Goal: Task Accomplishment & Management: Manage account settings

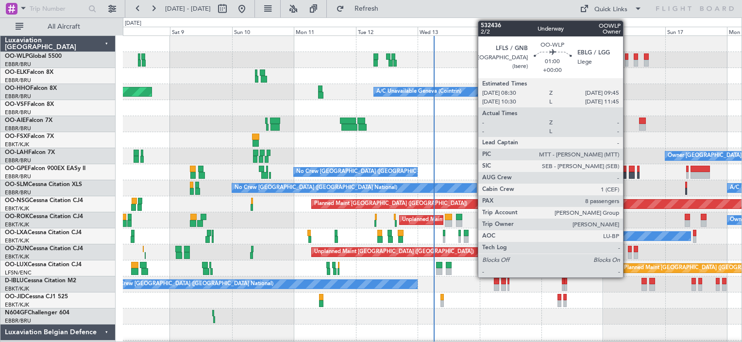
click at [627, 60] on div at bounding box center [626, 63] width 3 height 7
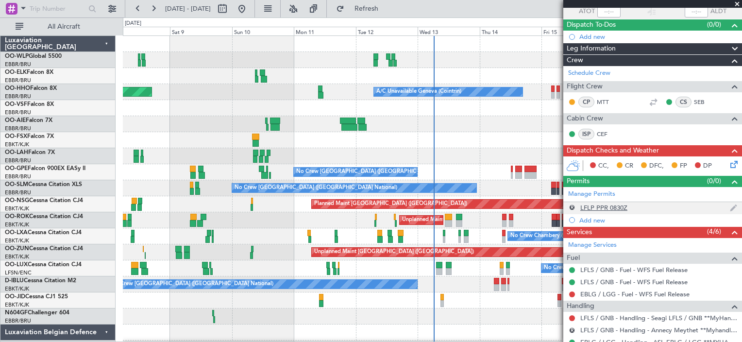
scroll to position [132, 0]
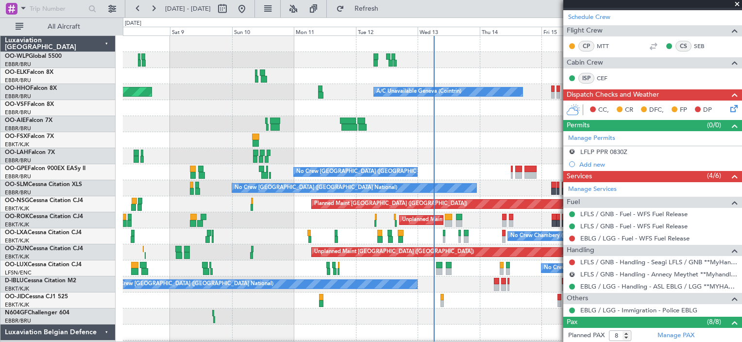
click at [739, 4] on span at bounding box center [737, 4] width 10 height 9
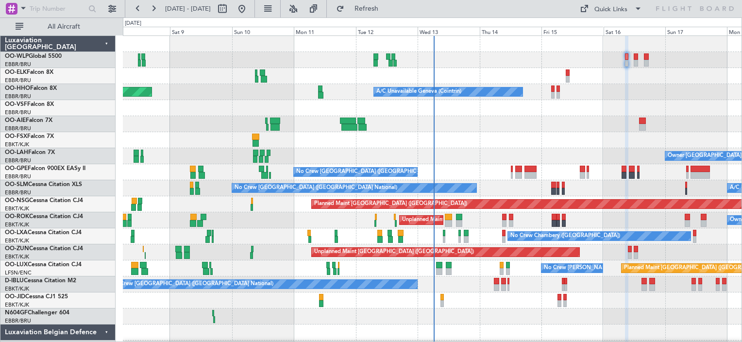
type input "0"
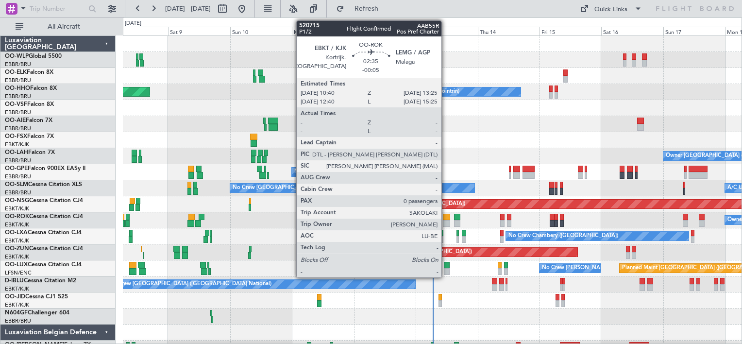
click at [446, 221] on div at bounding box center [446, 223] width 7 height 7
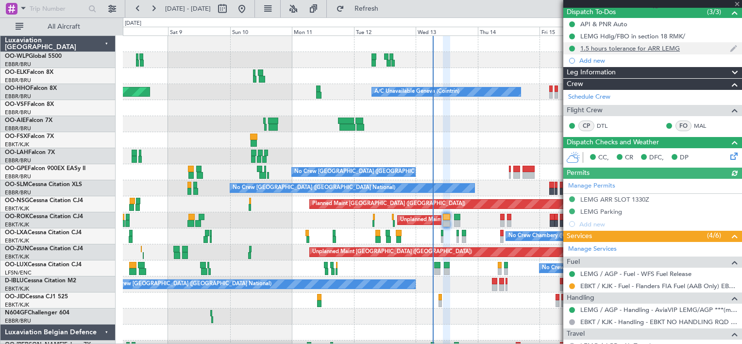
scroll to position [89, 0]
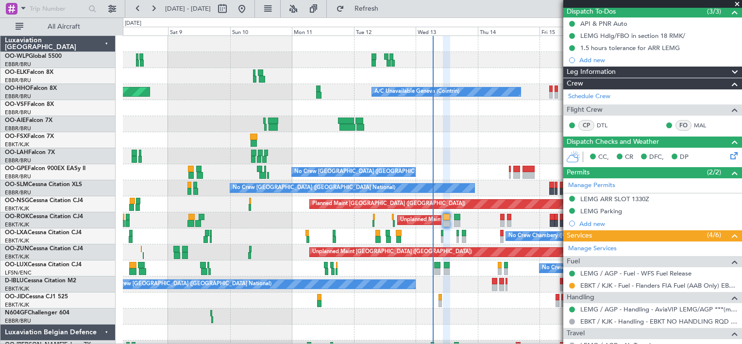
click at [520, 124] on div at bounding box center [432, 124] width 619 height 16
click at [736, 4] on span at bounding box center [737, 4] width 10 height 9
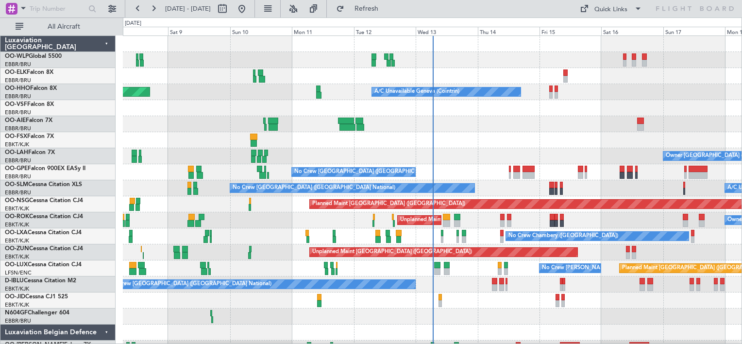
scroll to position [0, 0]
click at [352, 172] on div "No Crew [GEOGRAPHIC_DATA] ([GEOGRAPHIC_DATA] National)" at bounding box center [432, 172] width 619 height 16
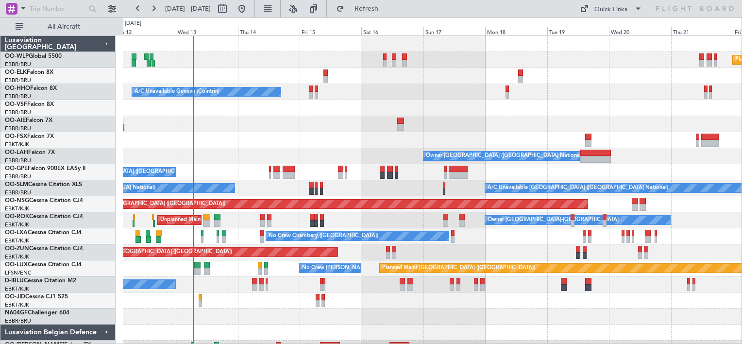
click at [262, 78] on div at bounding box center [432, 76] width 619 height 16
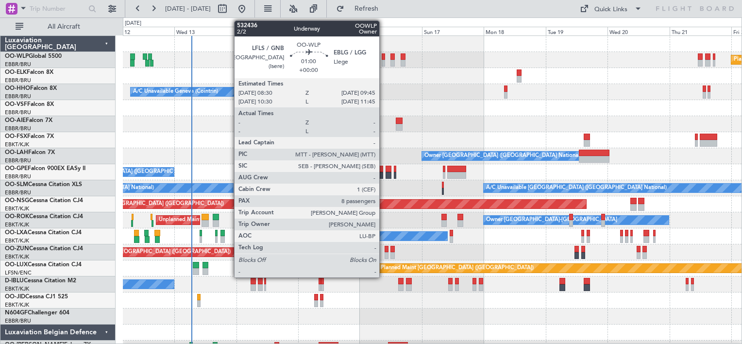
click at [384, 60] on div at bounding box center [383, 63] width 3 height 7
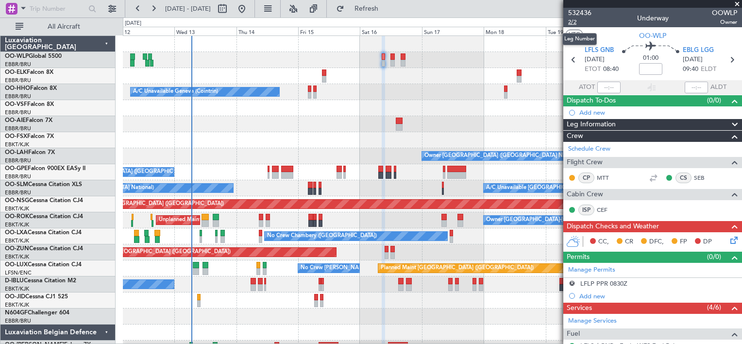
click at [575, 24] on span "2/2" at bounding box center [579, 22] width 23 height 8
click at [610, 270] on link "Manage Permits" at bounding box center [591, 270] width 47 height 10
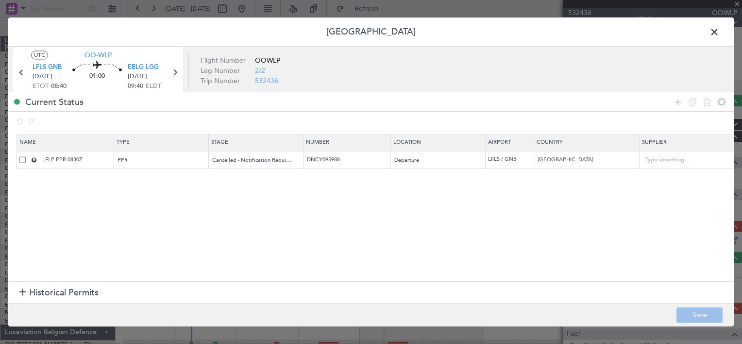
click at [719, 30] on span at bounding box center [719, 34] width 0 height 19
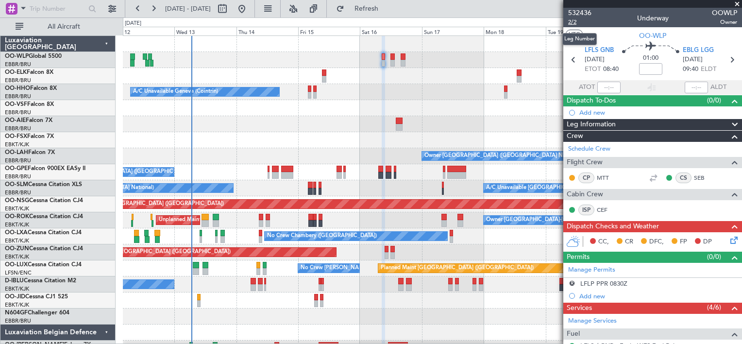
click at [570, 21] on span "2/2" at bounding box center [579, 22] width 23 height 8
click at [390, 14] on button "Refresh" at bounding box center [361, 9] width 58 height 16
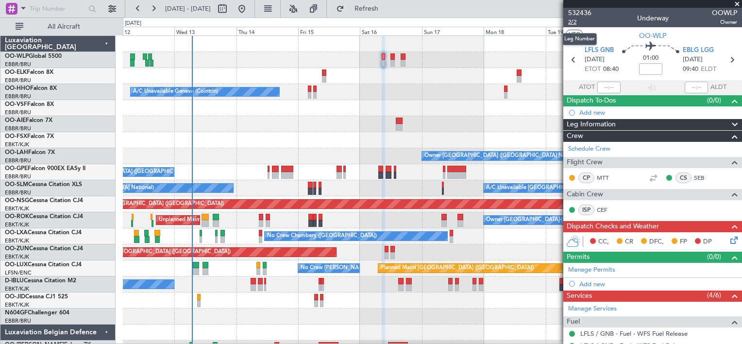
click at [579, 23] on span "2/2" at bounding box center [579, 22] width 23 height 8
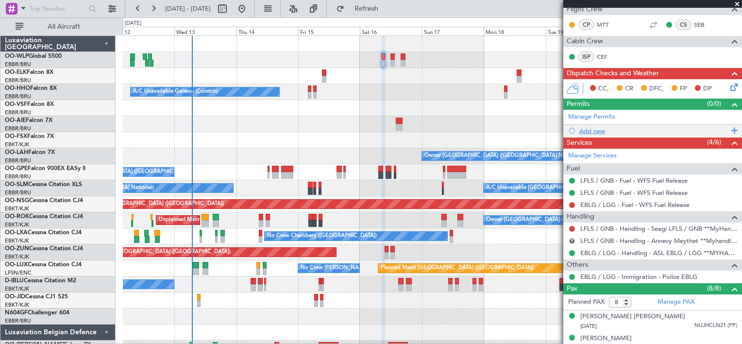
scroll to position [81, 0]
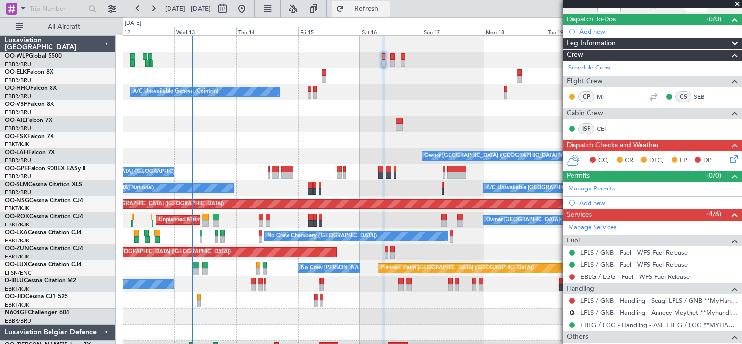
click at [387, 11] on span "Refresh" at bounding box center [366, 8] width 41 height 7
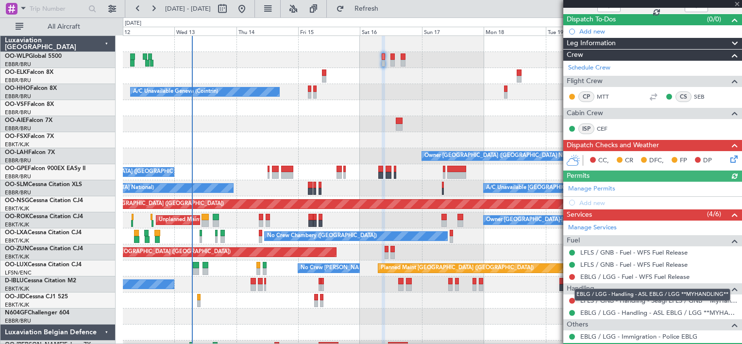
click at [572, 300] on mat-tooltip-component "EBLG / LGG - Handling - ASL EBLG / LGG **MYHANDLING**" at bounding box center [652, 295] width 169 height 26
click at [572, 299] on mat-tooltip-component "EBLG / LGG - Handling - ASL EBLG / LGG **MYHANDLING**" at bounding box center [652, 295] width 169 height 26
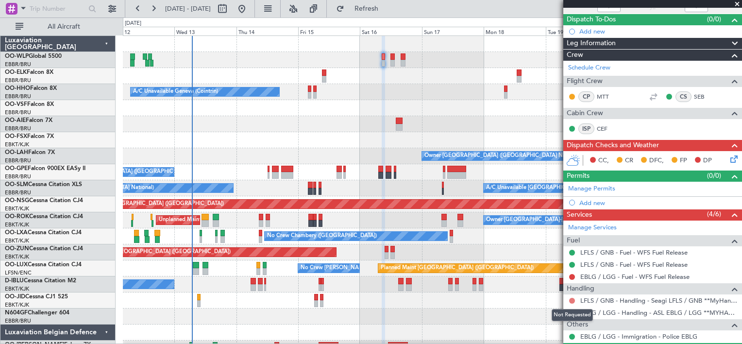
click at [571, 298] on button at bounding box center [572, 301] width 6 height 6
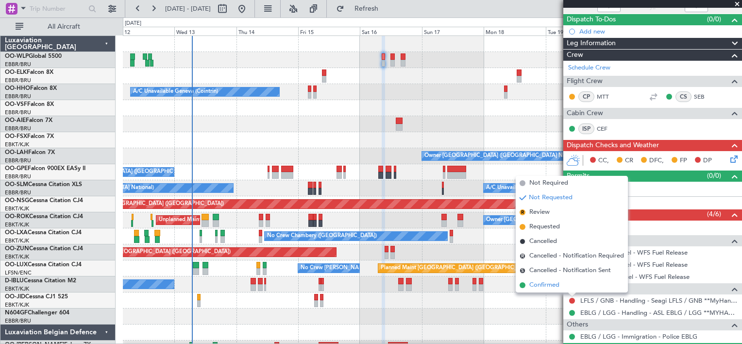
click at [543, 288] on span "Confirmed" at bounding box center [544, 285] width 30 height 10
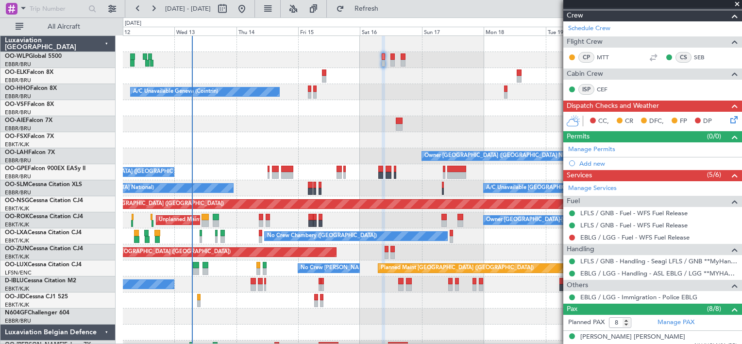
scroll to position [111, 0]
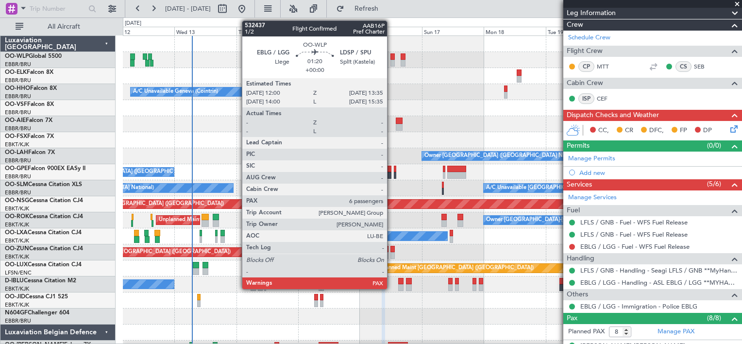
click at [391, 60] on div at bounding box center [392, 63] width 4 height 7
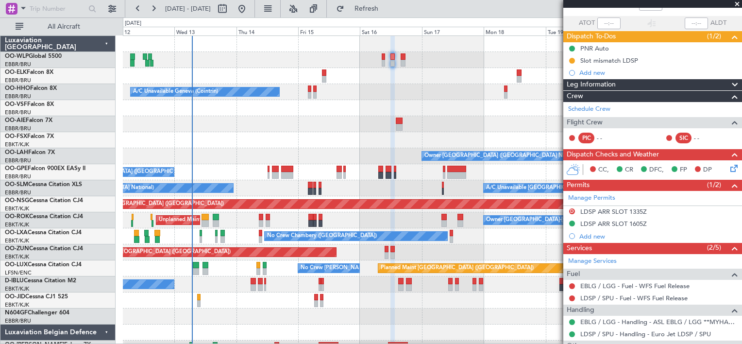
scroll to position [77, 0]
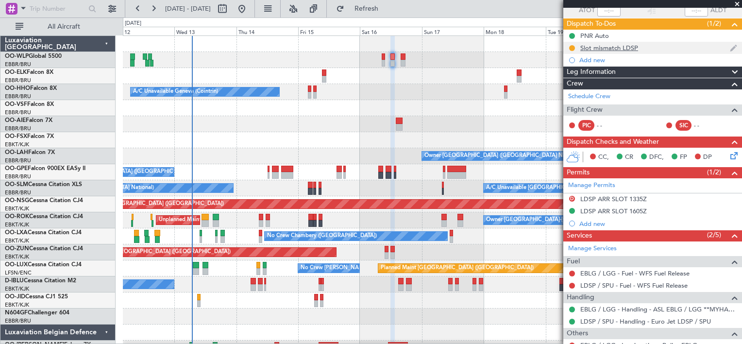
click at [611, 44] on div "Slot mismatch LDSP" at bounding box center [609, 48] width 58 height 8
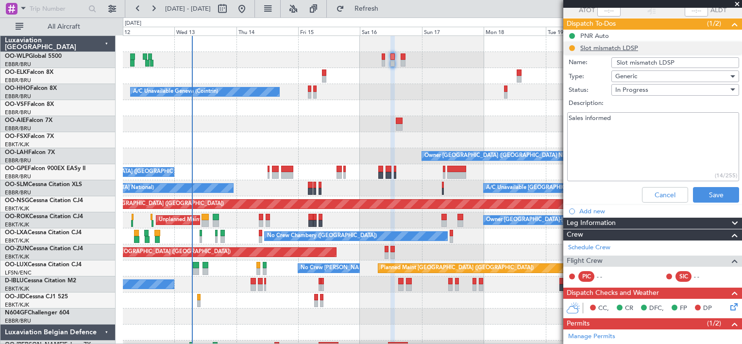
click at [611, 43] on li "Slot mismatch LDSP Name: Slot mismatch LDSP Type: Generic Status: In Progress D…" at bounding box center [652, 124] width 179 height 165
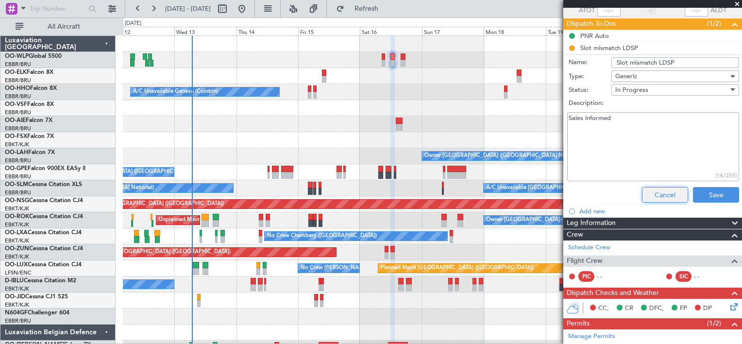
click at [656, 187] on button "Cancel" at bounding box center [665, 195] width 46 height 16
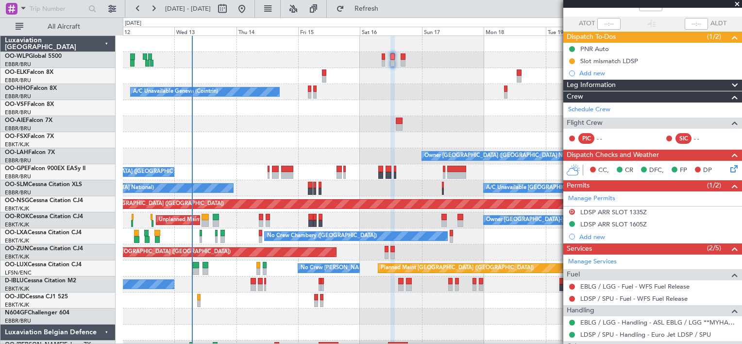
scroll to position [49, 0]
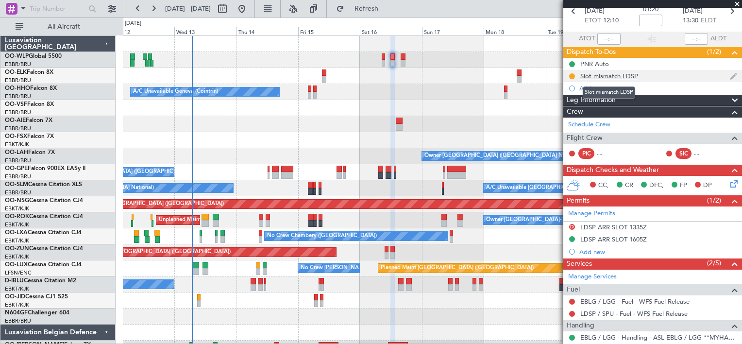
click at [621, 75] on div "Slot mismatch LDSP" at bounding box center [609, 76] width 58 height 8
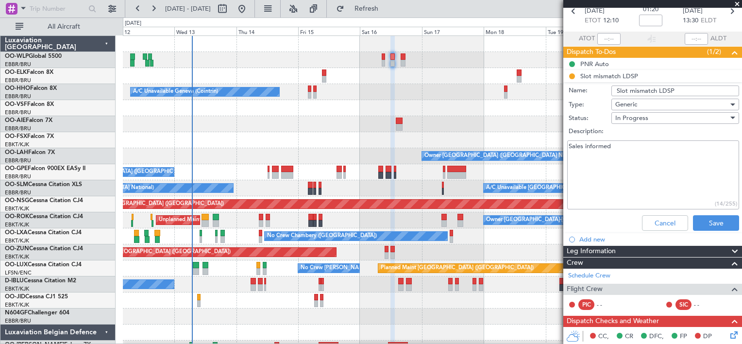
click at [610, 169] on textarea "Sales informed" at bounding box center [653, 174] width 172 height 69
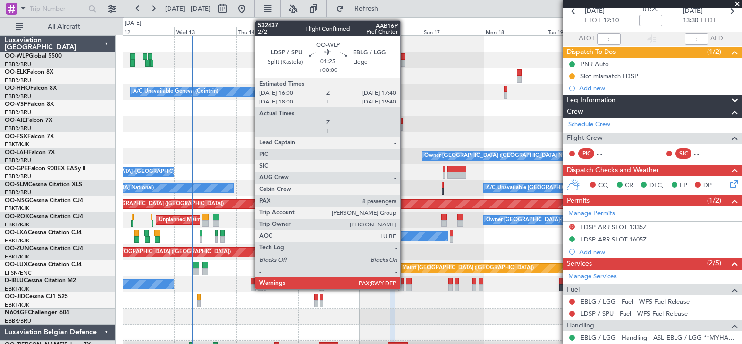
click at [404, 58] on div at bounding box center [403, 56] width 4 height 7
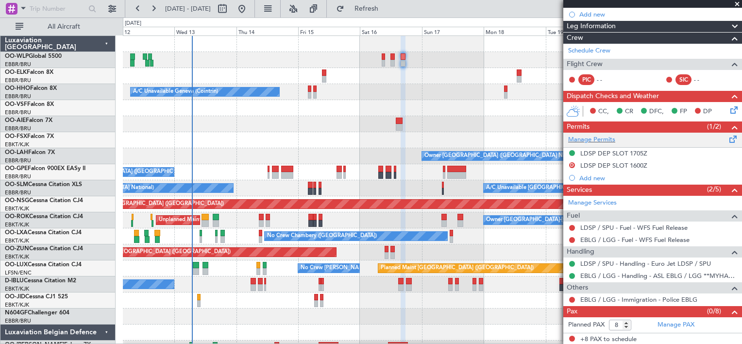
scroll to position [0, 0]
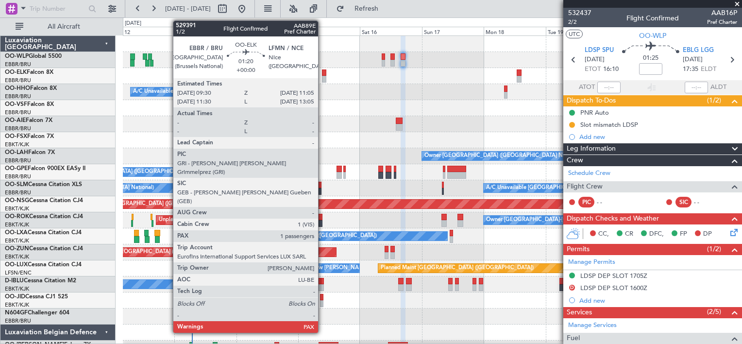
click at [322, 76] on div at bounding box center [324, 79] width 4 height 7
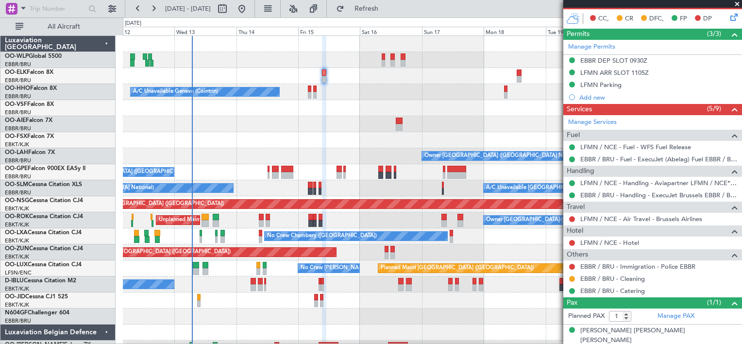
scroll to position [235, 0]
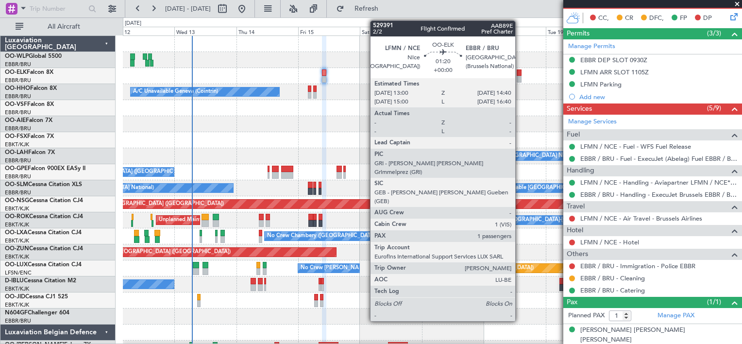
click at [519, 74] on div at bounding box center [519, 72] width 4 height 7
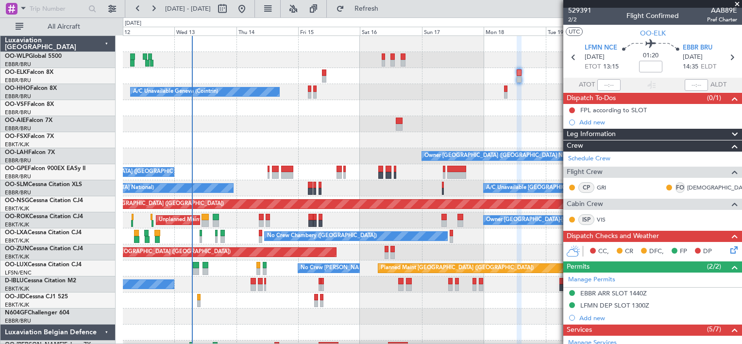
scroll to position [0, 0]
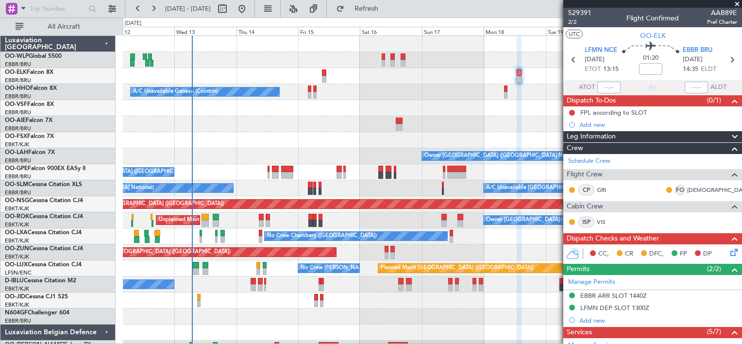
click at [738, 5] on span at bounding box center [737, 4] width 10 height 9
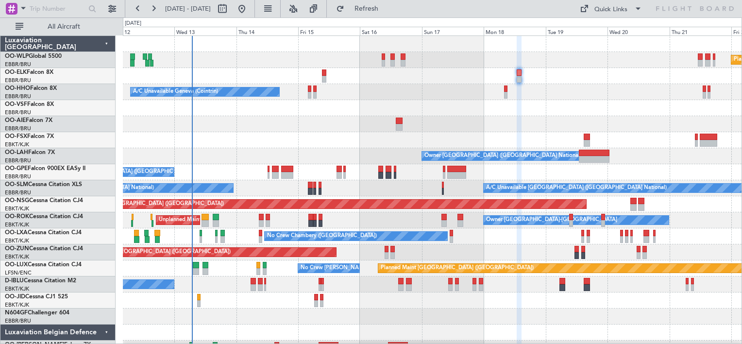
type input "0"
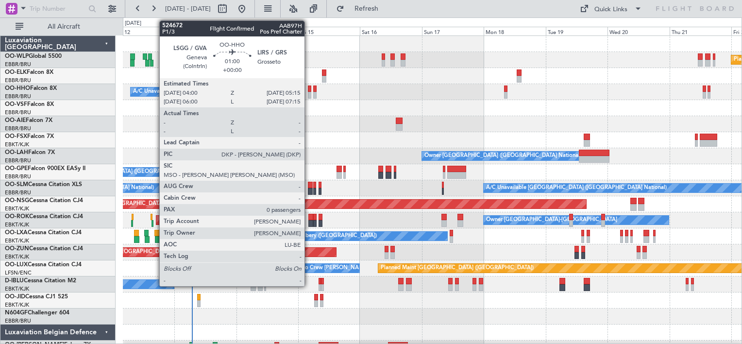
click at [309, 93] on div at bounding box center [309, 95] width 3 height 7
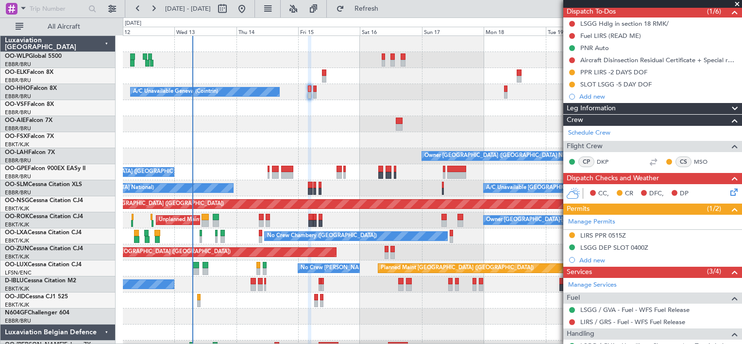
scroll to position [89, 0]
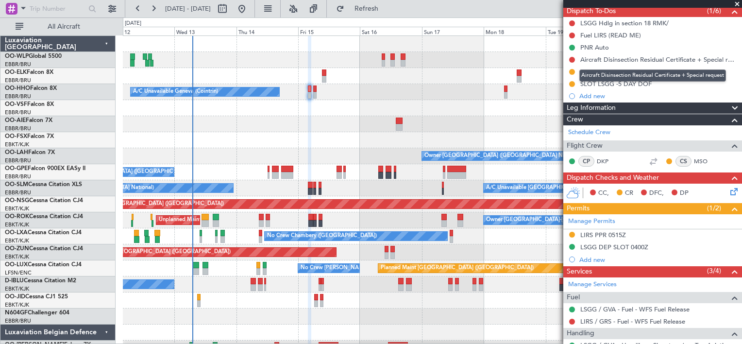
click at [620, 60] on div "Aircraft Disinsection Residual Certificate + Special request" at bounding box center [658, 59] width 157 height 8
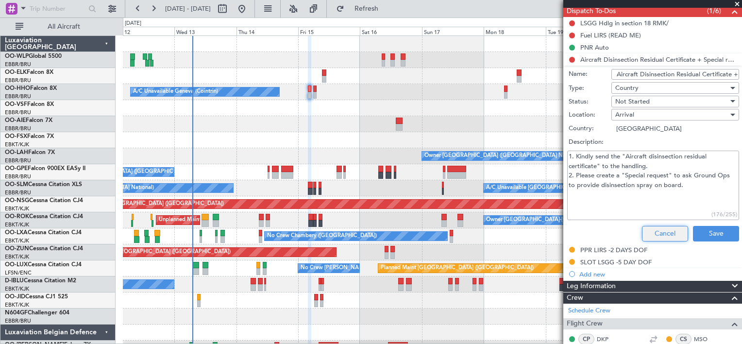
click at [658, 237] on button "Cancel" at bounding box center [665, 234] width 46 height 16
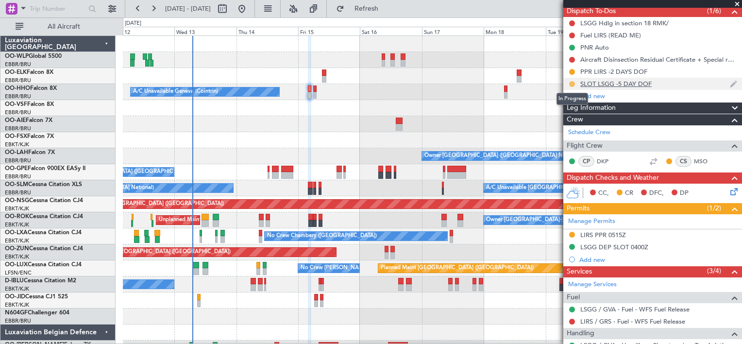
click at [573, 84] on button at bounding box center [572, 84] width 6 height 6
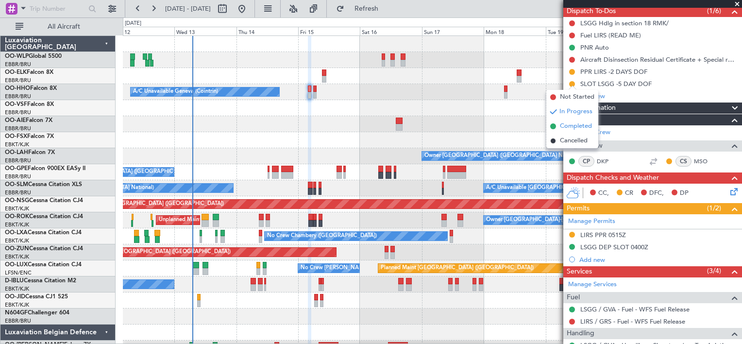
click at [566, 127] on span "Completed" at bounding box center [576, 126] width 32 height 10
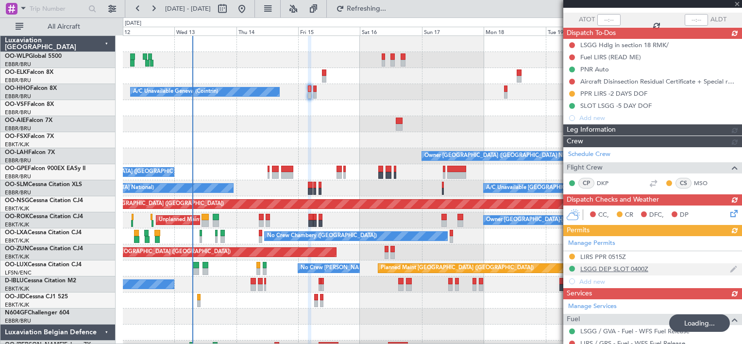
scroll to position [65, 0]
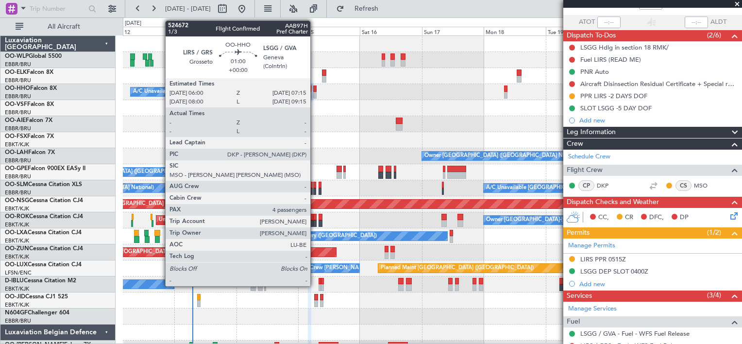
click at [315, 92] on div at bounding box center [314, 95] width 3 height 7
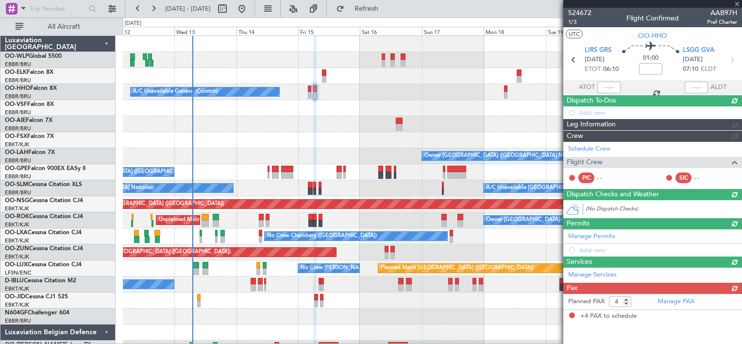
scroll to position [0, 0]
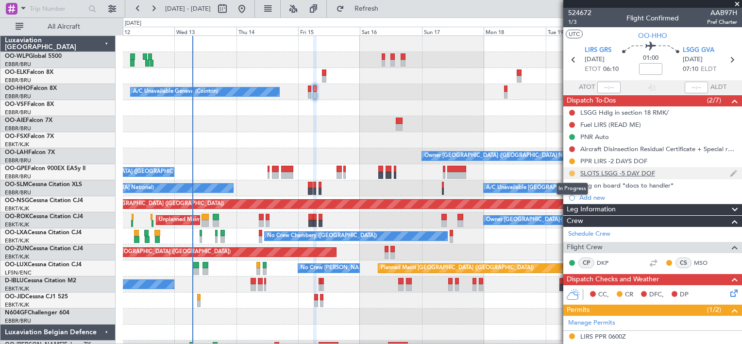
click at [574, 173] on button at bounding box center [572, 173] width 6 height 6
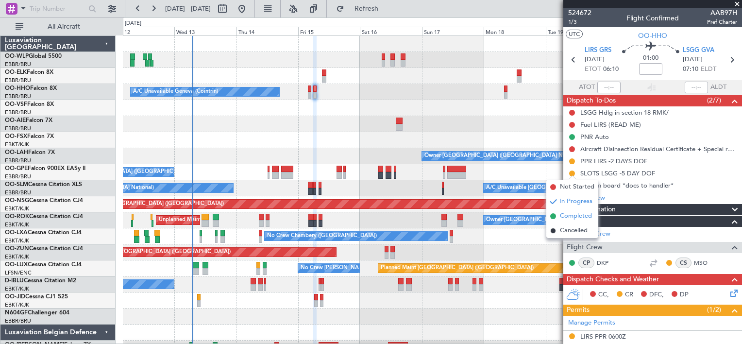
click at [573, 218] on span "Completed" at bounding box center [576, 216] width 32 height 10
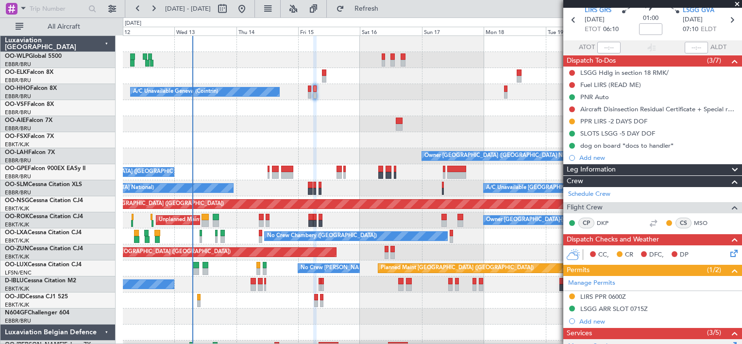
scroll to position [39, 0]
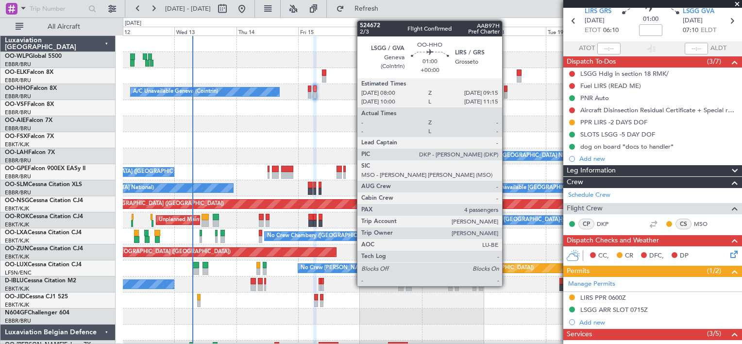
click at [506, 92] on div at bounding box center [505, 95] width 3 height 7
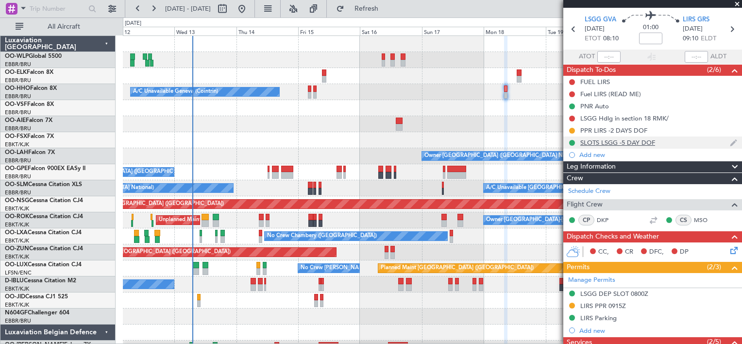
scroll to position [69, 0]
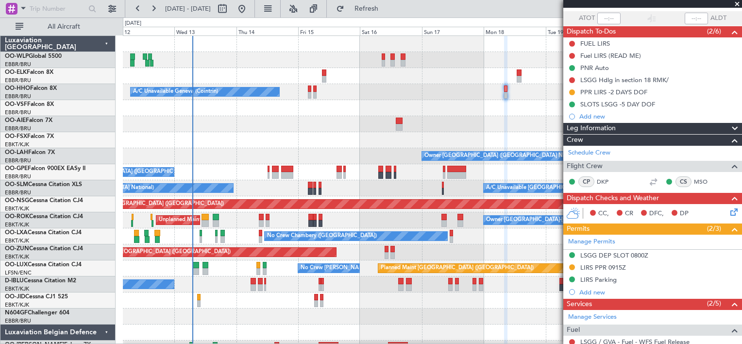
click at [737, 2] on span at bounding box center [737, 4] width 10 height 9
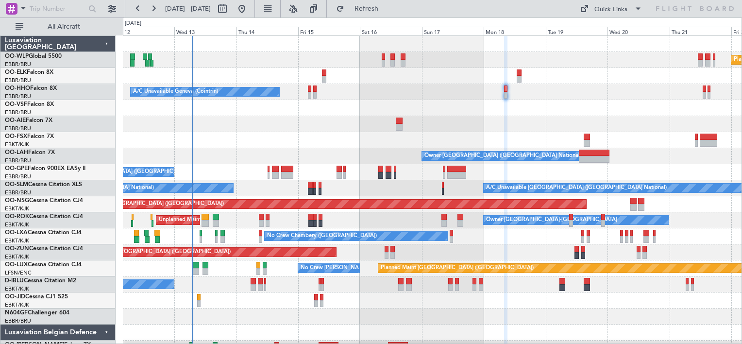
type input "0"
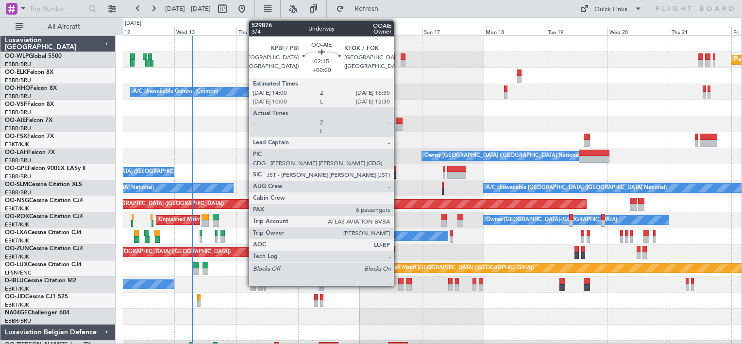
click at [398, 124] on div at bounding box center [399, 127] width 7 height 7
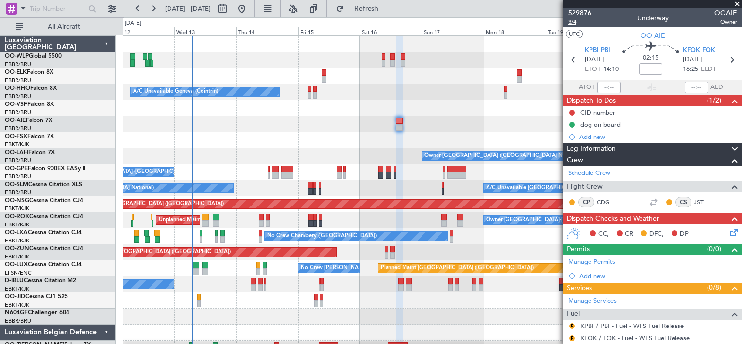
click at [570, 21] on span "3/4" at bounding box center [579, 22] width 23 height 8
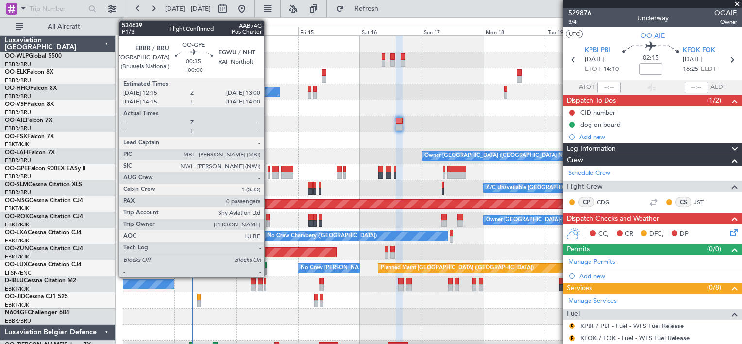
click at [268, 173] on div at bounding box center [269, 175] width 2 height 7
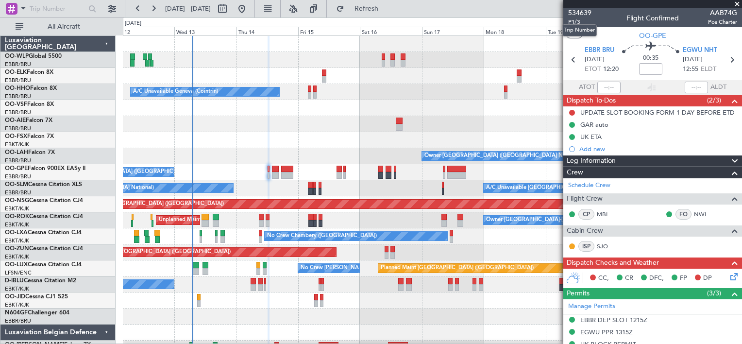
click at [573, 21] on mat-tooltip-component "Trip Number" at bounding box center [579, 30] width 48 height 26
click at [578, 20] on span "P1/3" at bounding box center [579, 22] width 23 height 8
click at [380, 11] on span "Refresh" at bounding box center [366, 8] width 41 height 7
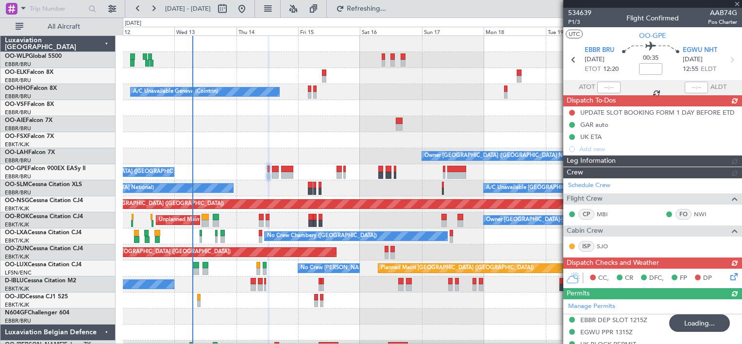
scroll to position [37, 0]
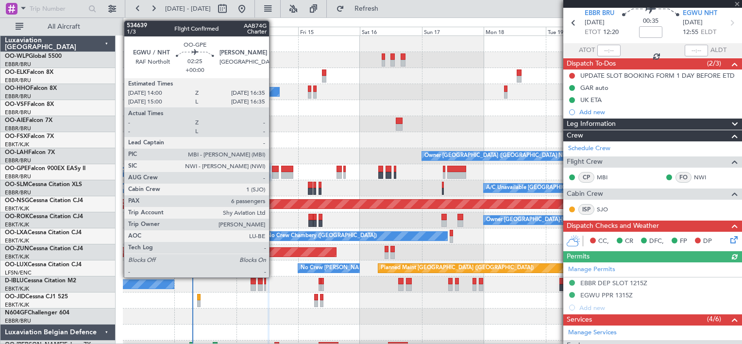
click at [273, 169] on div at bounding box center [275, 169] width 7 height 7
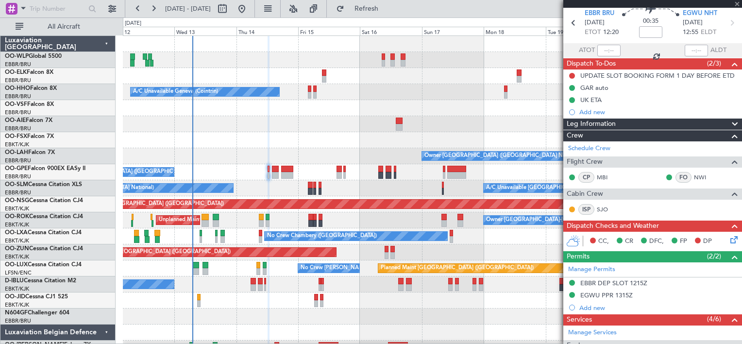
type input "6"
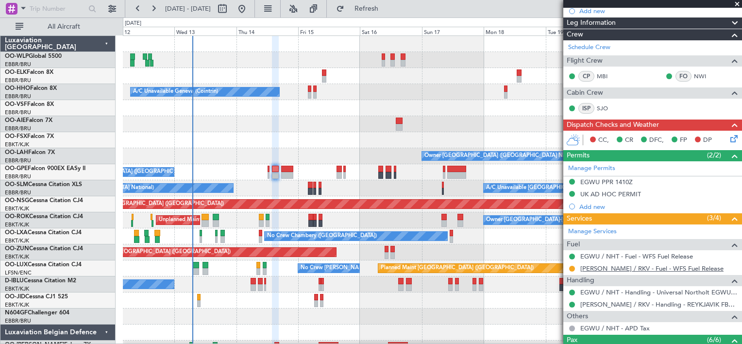
scroll to position [192, 0]
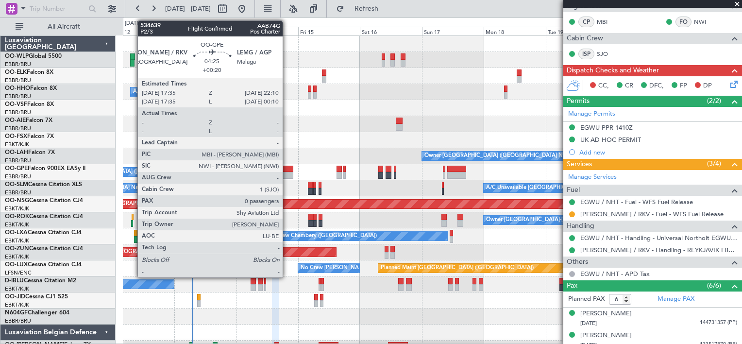
click at [287, 170] on div at bounding box center [287, 169] width 12 height 7
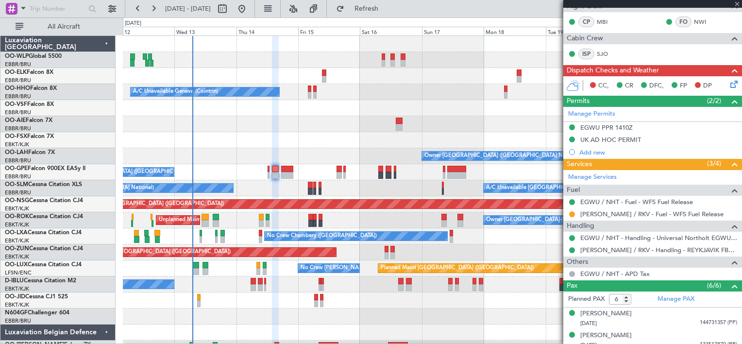
type input "+00:20"
type input "0"
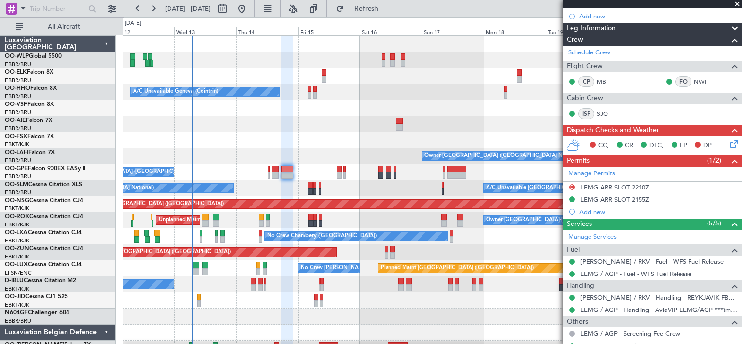
scroll to position [166, 0]
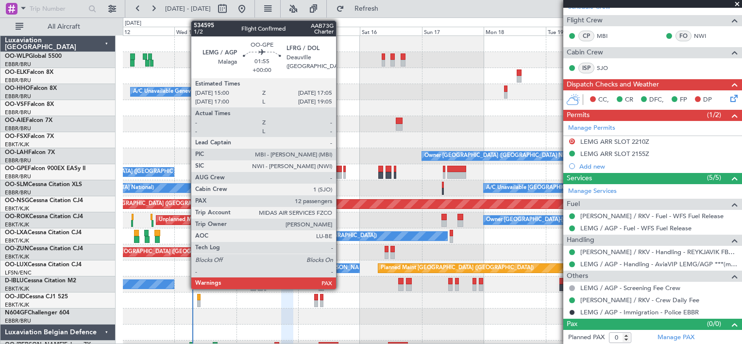
click at [340, 175] on div at bounding box center [339, 175] width 6 height 7
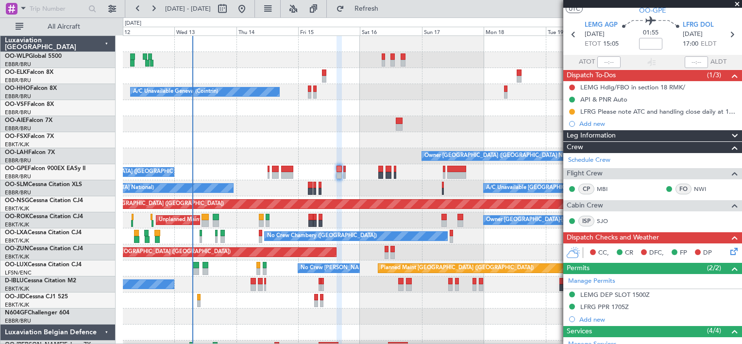
scroll to position [31, 0]
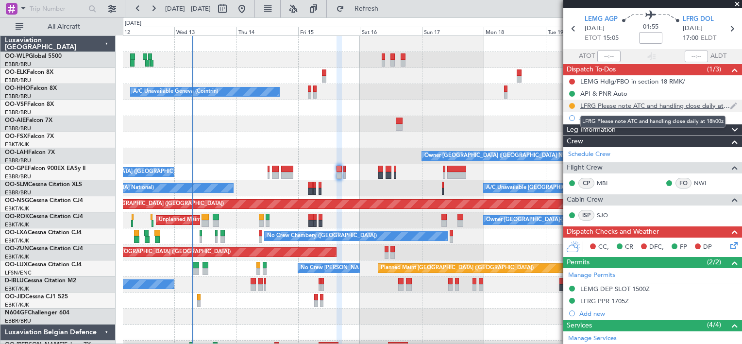
click at [633, 103] on div "LFRG Please note ATC and handling close daily at 18h00z" at bounding box center [655, 105] width 150 height 8
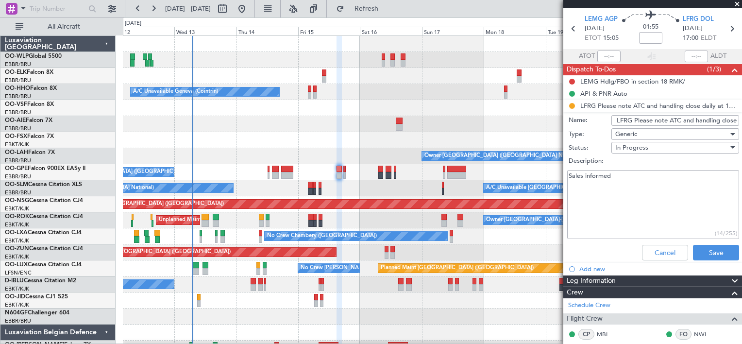
click at [668, 121] on input "LFRG Please note ATC and handling close daily at 18h00z" at bounding box center [675, 120] width 128 height 11
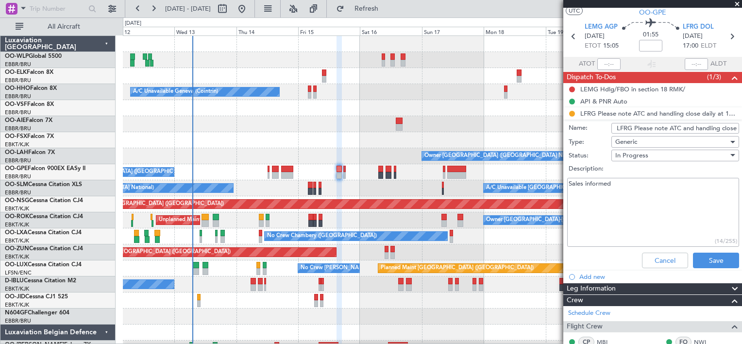
scroll to position [0, 0]
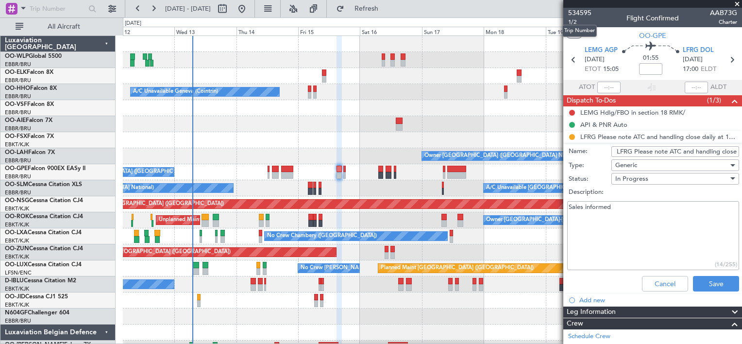
click at [579, 19] on mat-tooltip-component "Trip Number" at bounding box center [579, 31] width 48 height 26
click at [660, 280] on button "Cancel" at bounding box center [665, 284] width 46 height 16
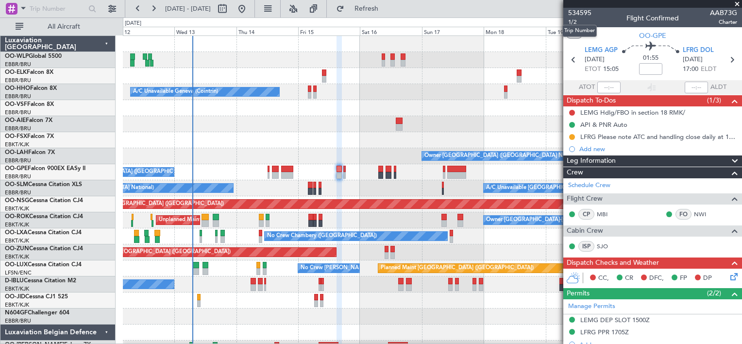
click at [571, 21] on mat-tooltip-component "Trip Number" at bounding box center [579, 31] width 48 height 26
click at [571, 24] on span "1/2" at bounding box center [579, 22] width 23 height 8
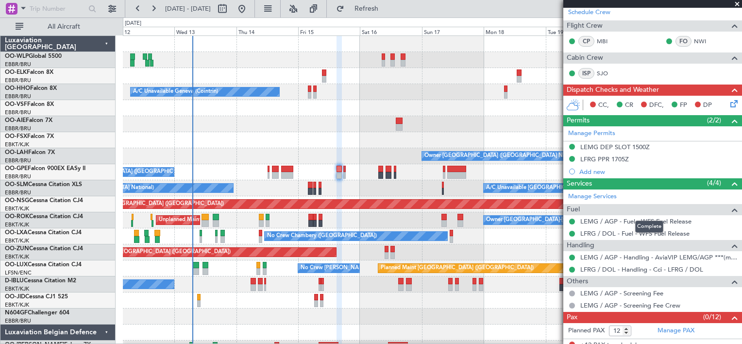
scroll to position [179, 0]
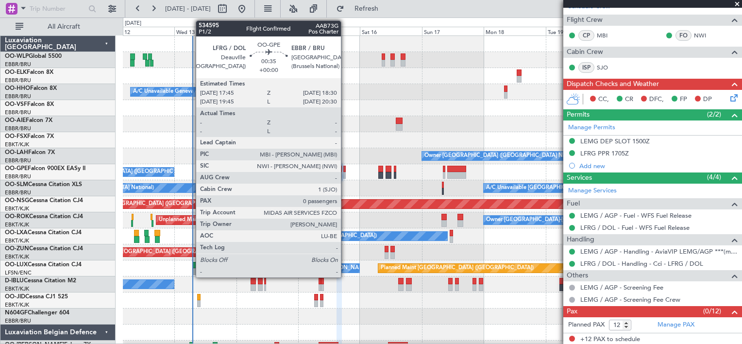
click at [345, 173] on div at bounding box center [344, 175] width 2 height 7
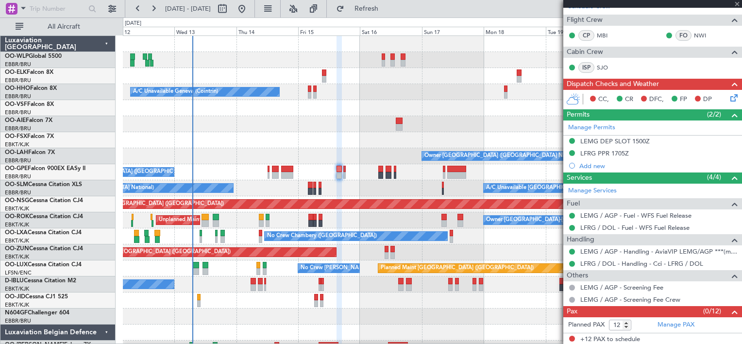
type input "0"
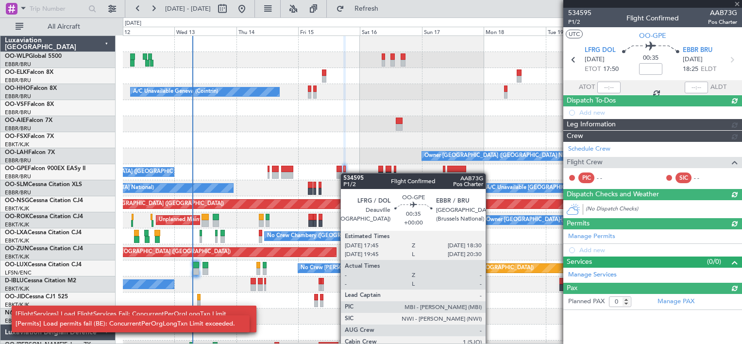
scroll to position [0, 0]
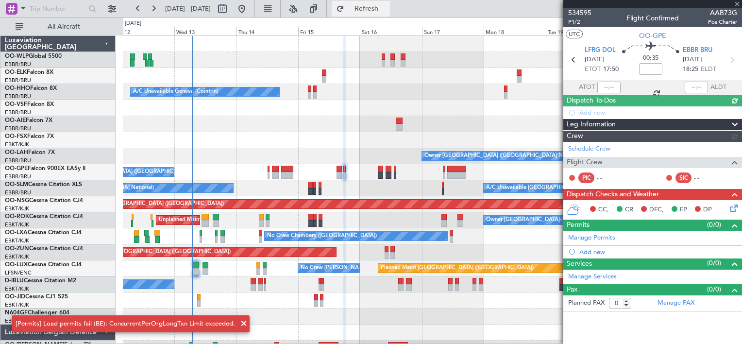
click at [387, 7] on span "Refresh" at bounding box center [366, 8] width 41 height 7
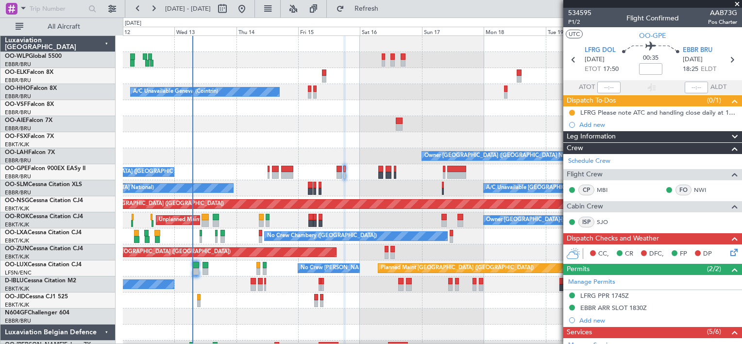
click at [739, 2] on span at bounding box center [737, 4] width 10 height 9
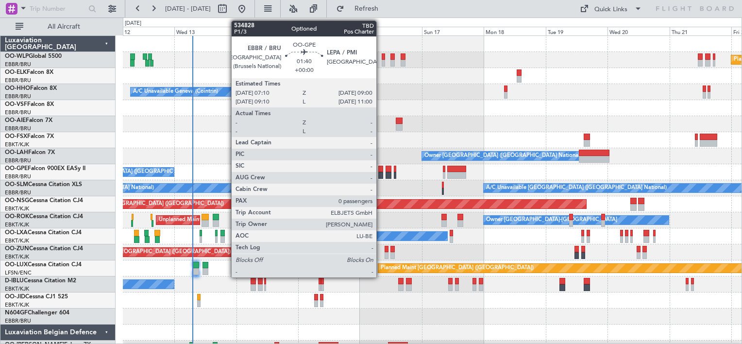
click at [381, 168] on div at bounding box center [380, 169] width 5 height 7
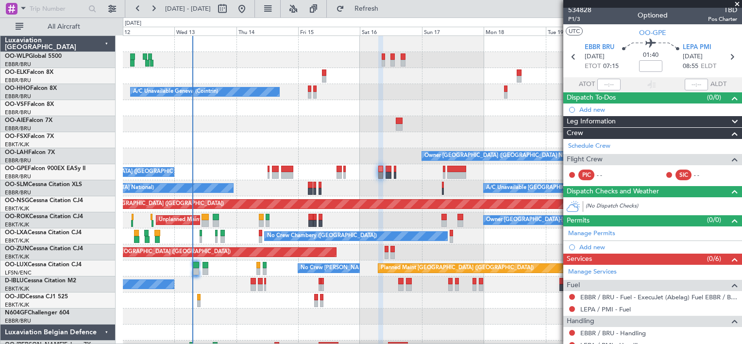
scroll to position [2, 0]
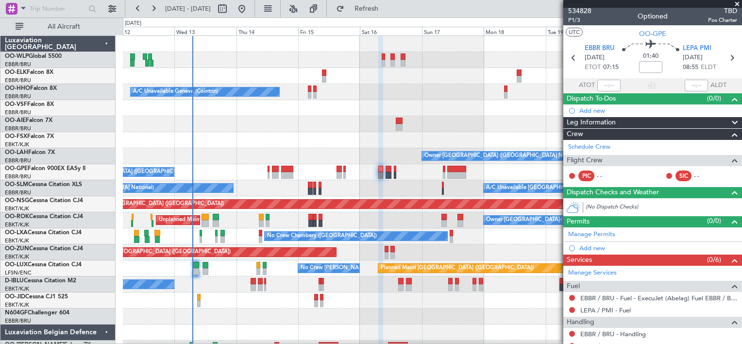
click at [738, 3] on span at bounding box center [737, 4] width 10 height 9
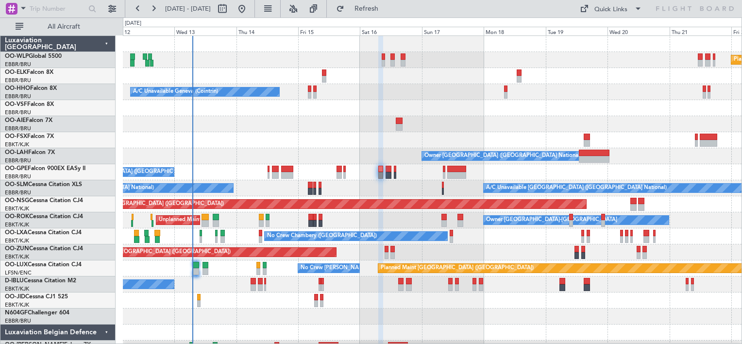
scroll to position [0, 0]
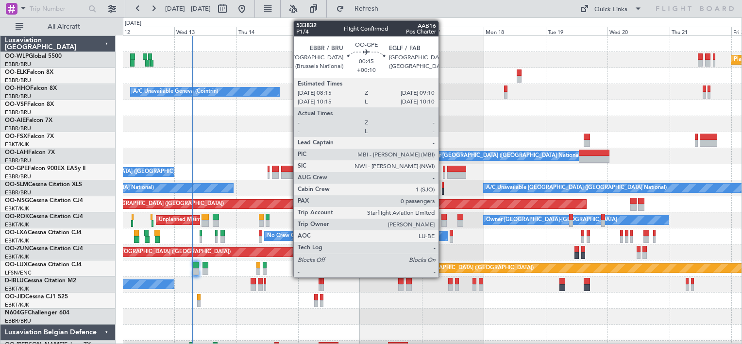
click at [443, 171] on div at bounding box center [444, 169] width 2 height 7
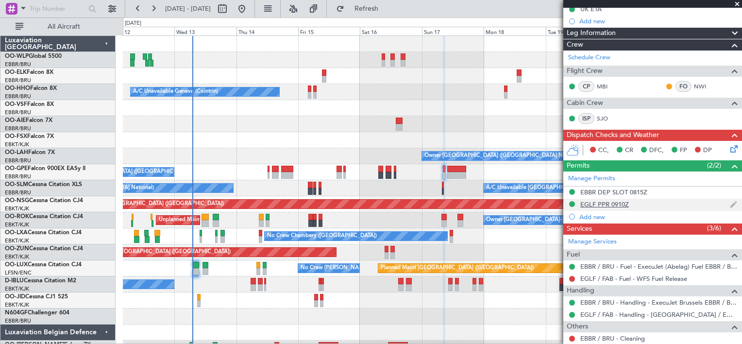
scroll to position [166, 0]
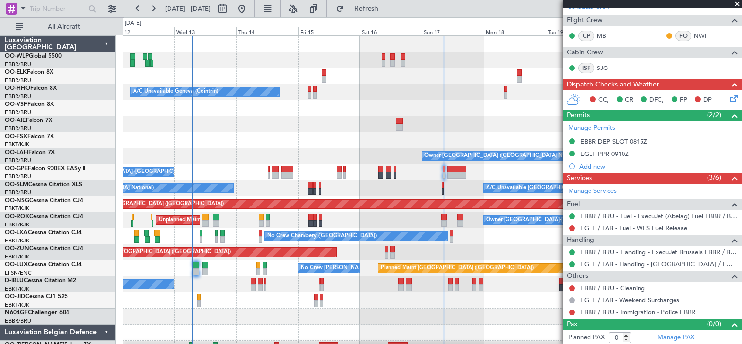
click at [737, 5] on span at bounding box center [737, 4] width 10 height 9
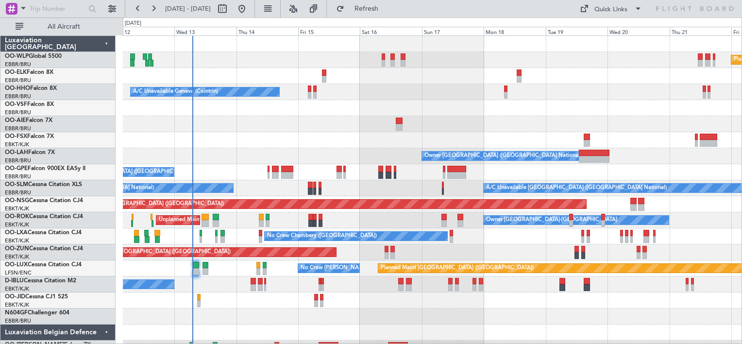
scroll to position [0, 0]
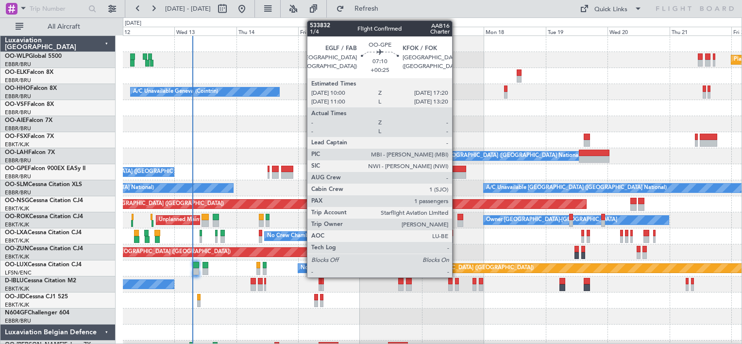
click at [456, 169] on div at bounding box center [456, 169] width 19 height 7
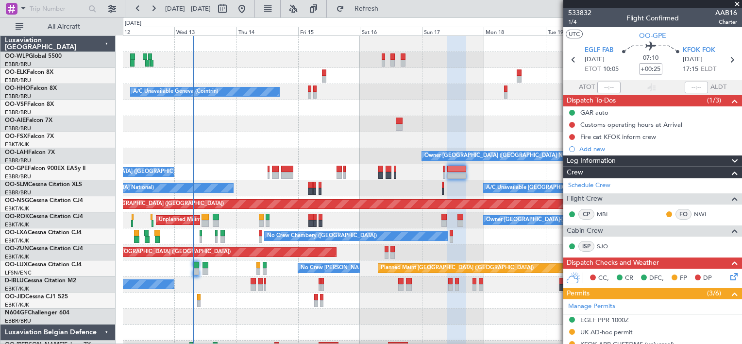
click at [737, 5] on span at bounding box center [737, 4] width 10 height 9
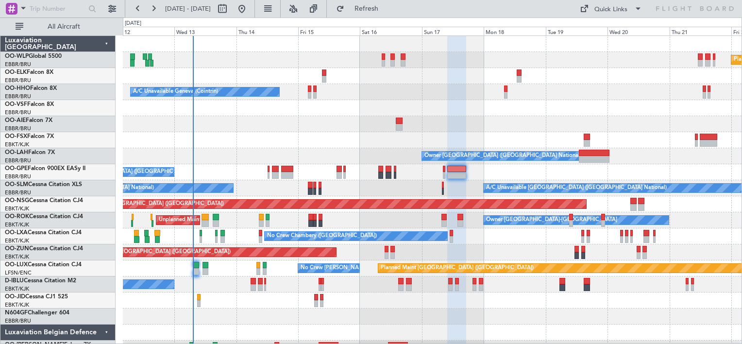
type input "0"
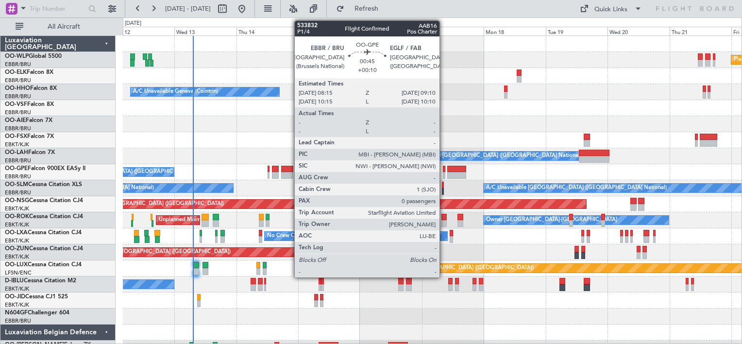
click at [444, 168] on div at bounding box center [444, 169] width 2 height 7
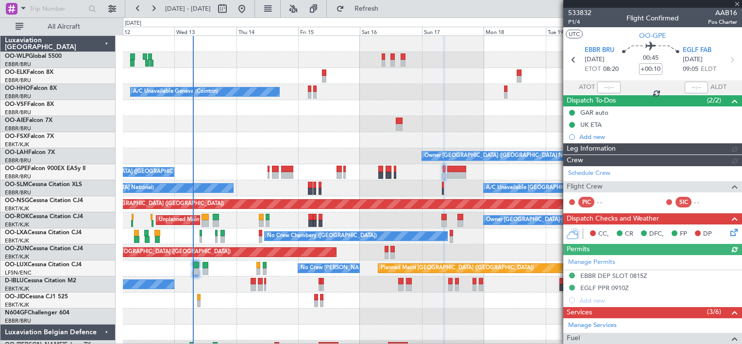
click at [738, 4] on div at bounding box center [652, 4] width 179 height 8
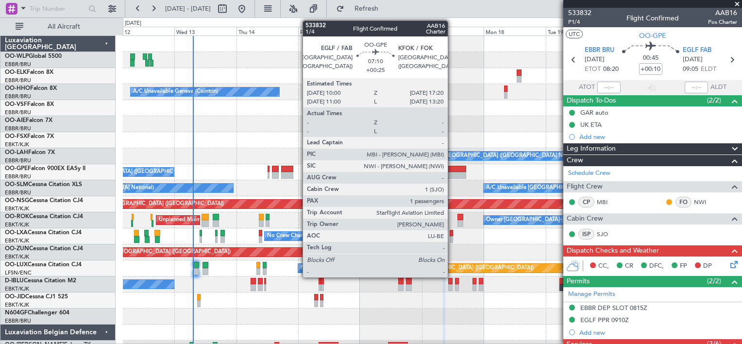
click at [452, 173] on div at bounding box center [456, 175] width 19 height 7
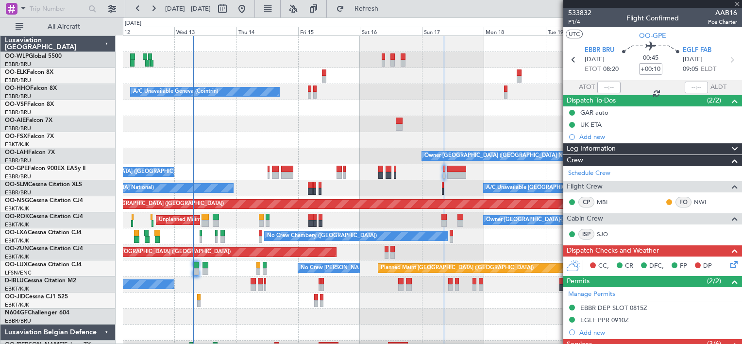
type input "+00:25"
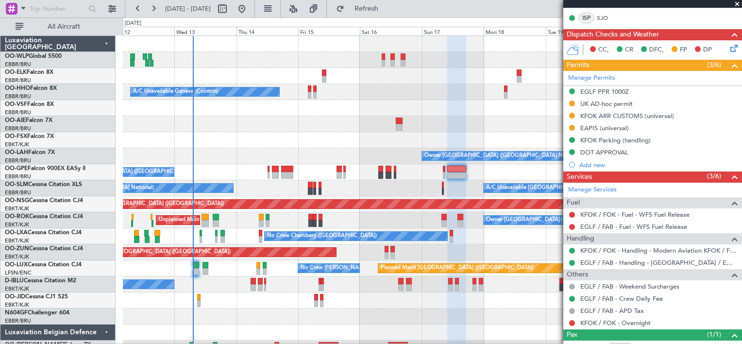
scroll to position [261, 0]
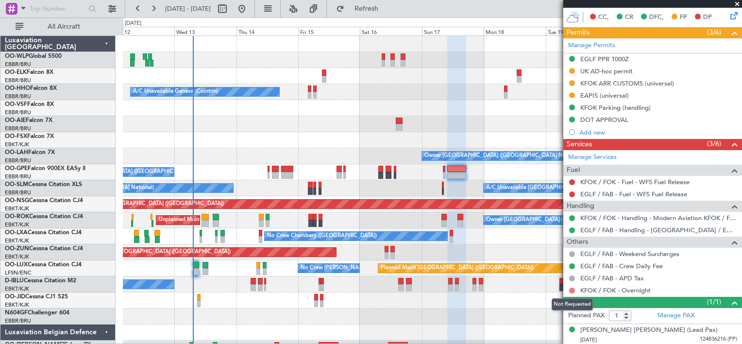
click at [571, 288] on button at bounding box center [572, 290] width 6 height 6
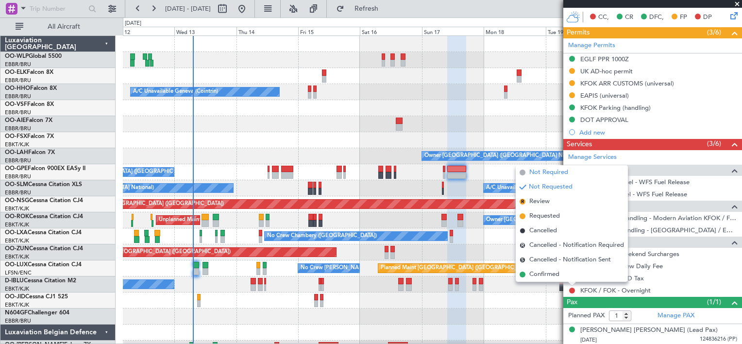
click at [557, 172] on span "Not Required" at bounding box center [548, 173] width 39 height 10
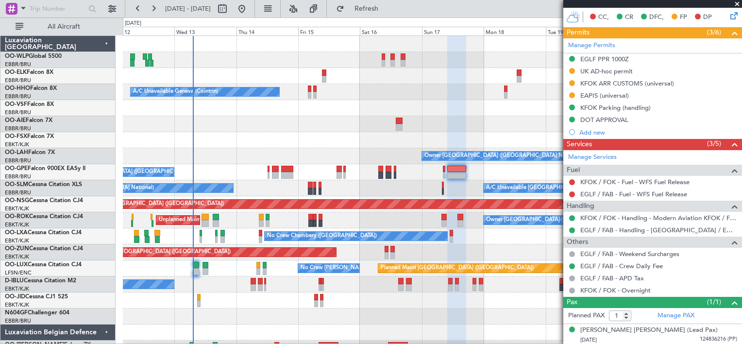
click at [737, 4] on span at bounding box center [737, 4] width 10 height 9
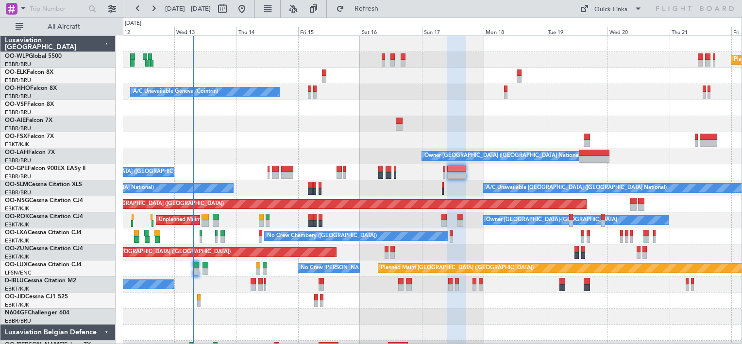
type input "0"
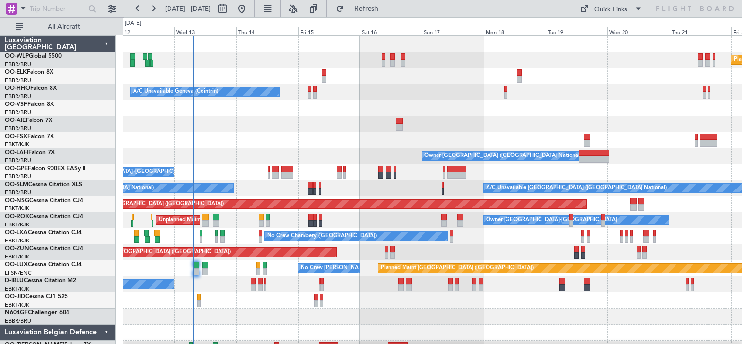
scroll to position [0, 0]
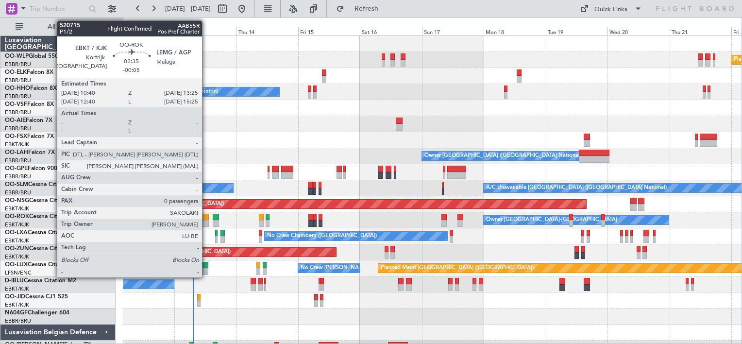
click at [206, 220] on div at bounding box center [204, 223] width 7 height 7
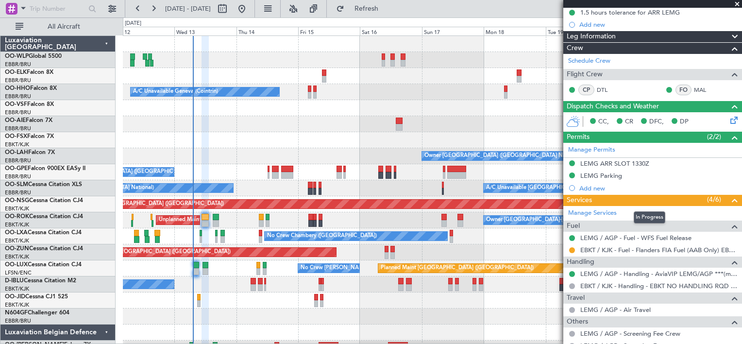
scroll to position [155, 0]
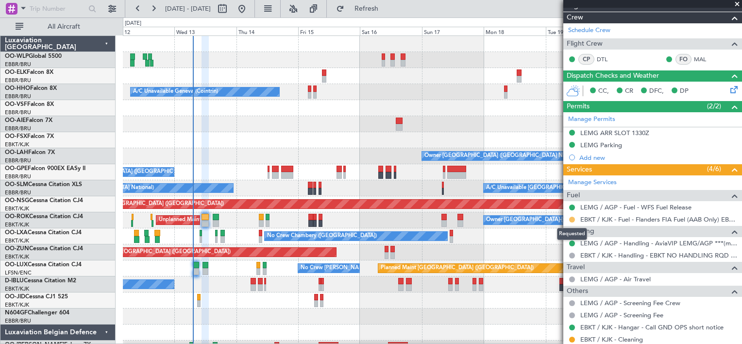
click at [573, 218] on button at bounding box center [572, 220] width 6 height 6
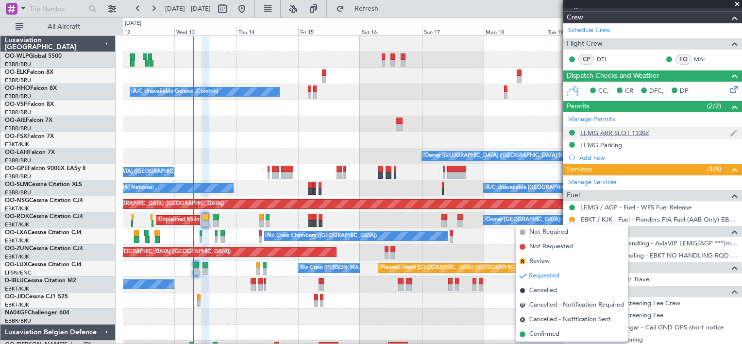
drag, startPoint x: 573, startPoint y: 218, endPoint x: 656, endPoint y: 130, distance: 120.9
click at [656, 130] on div "520715 P1/2 Flight Confirmed AAB55R Pos Pref Charter UTC OO-ROK EBKT KJK [DATE]…" at bounding box center [652, 125] width 179 height 544
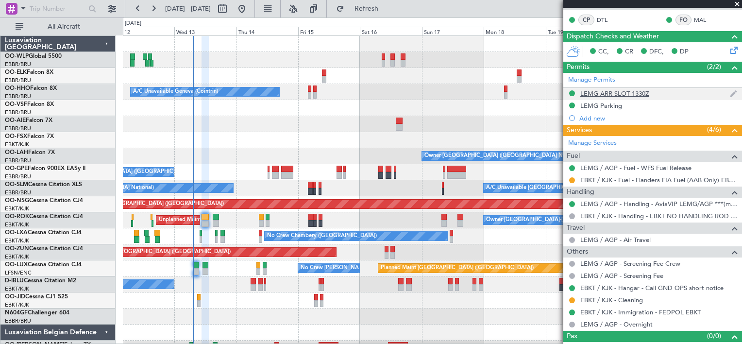
scroll to position [194, 0]
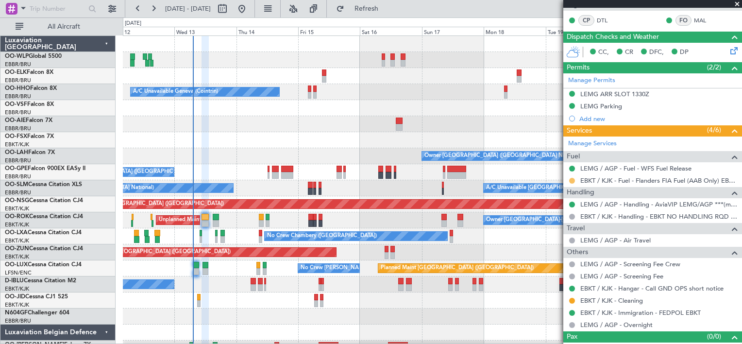
click at [571, 181] on button at bounding box center [572, 181] width 6 height 6
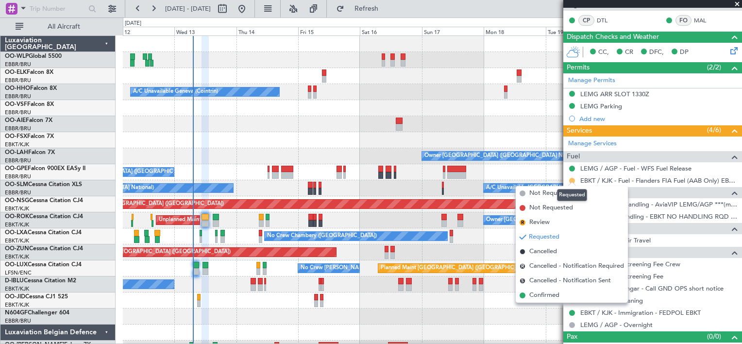
click at [571, 181] on button at bounding box center [572, 181] width 6 height 6
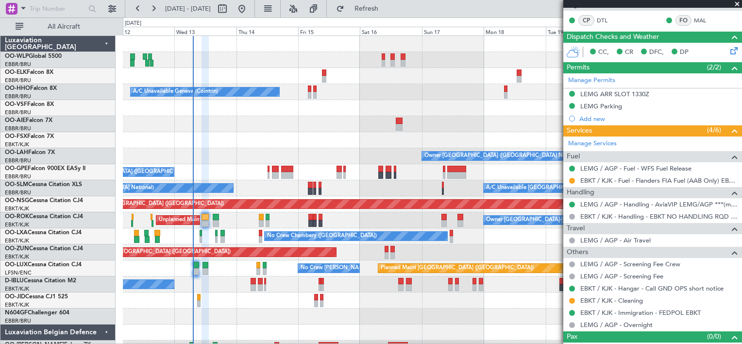
scroll to position [206, 0]
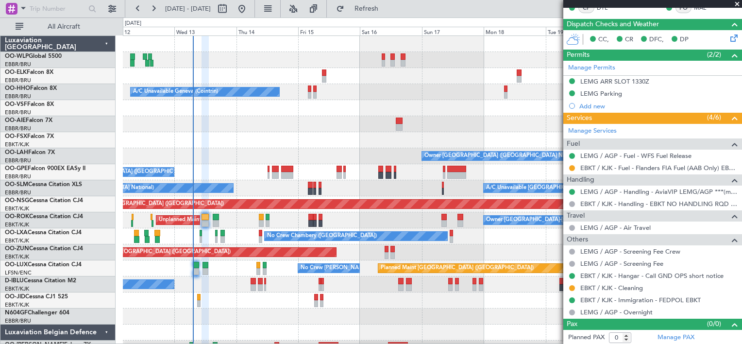
click at [740, 0] on span at bounding box center [737, 4] width 10 height 9
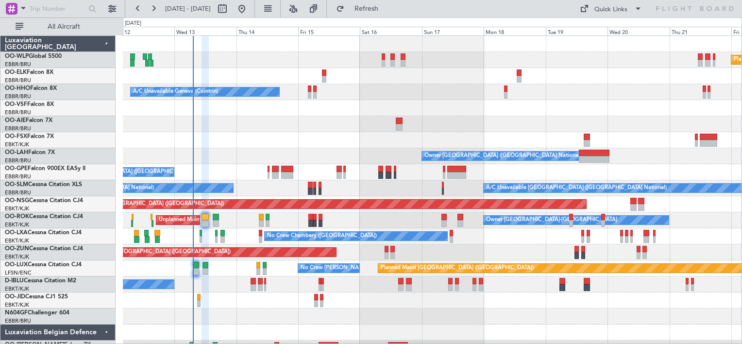
scroll to position [0, 0]
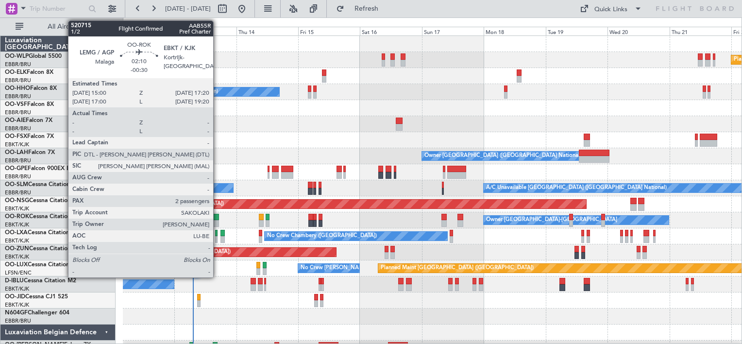
click at [218, 223] on div at bounding box center [216, 223] width 6 height 7
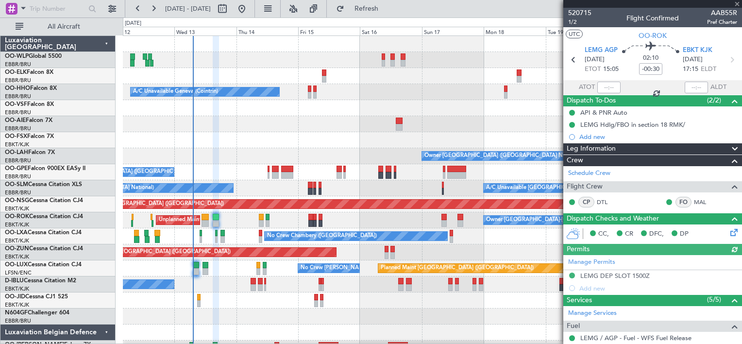
click at [736, 2] on div at bounding box center [652, 4] width 179 height 8
click at [729, 62] on icon at bounding box center [731, 59] width 13 height 13
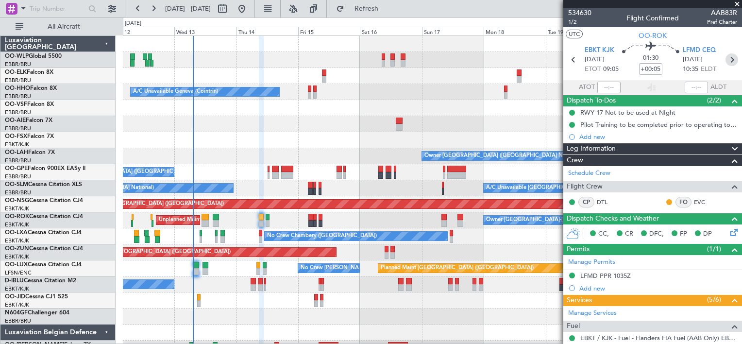
click at [725, 60] on icon at bounding box center [731, 59] width 13 height 13
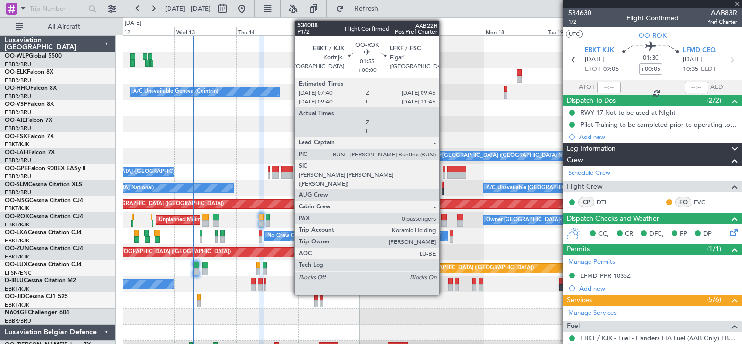
type input "-00:15"
type input "0"
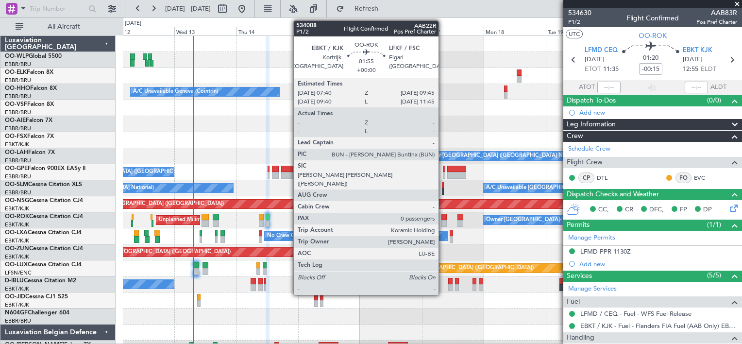
click at [443, 220] on div at bounding box center [444, 223] width 6 height 7
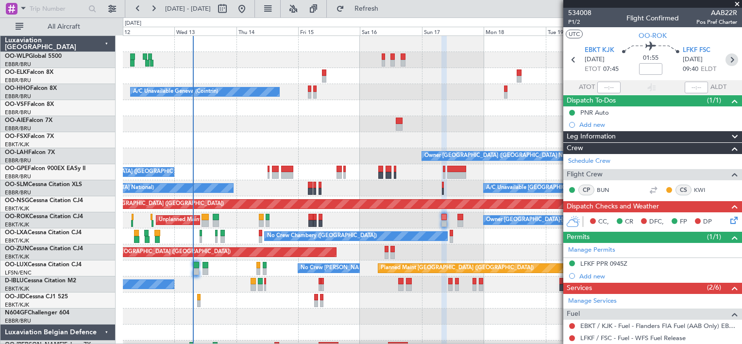
click at [728, 60] on icon at bounding box center [731, 59] width 13 height 13
type input "4"
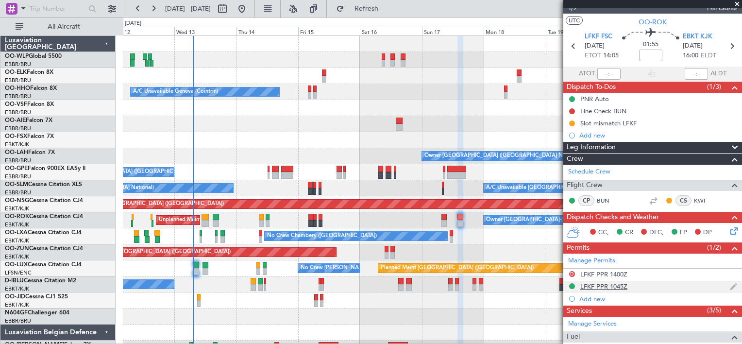
scroll to position [12, 0]
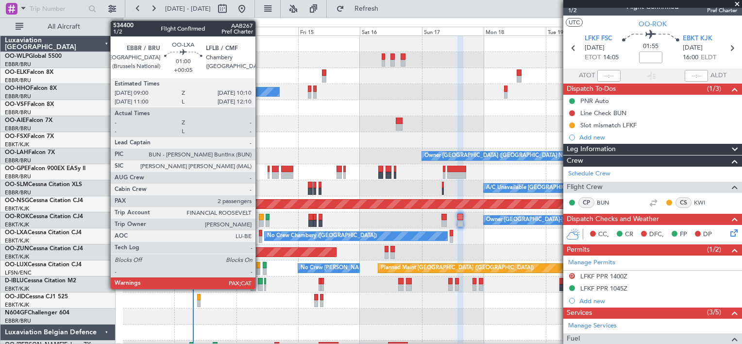
click at [260, 236] on div at bounding box center [260, 239] width 3 height 7
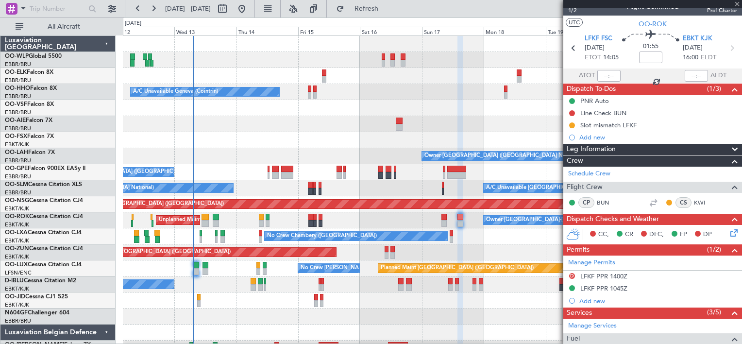
type input "+00:05"
type input "3"
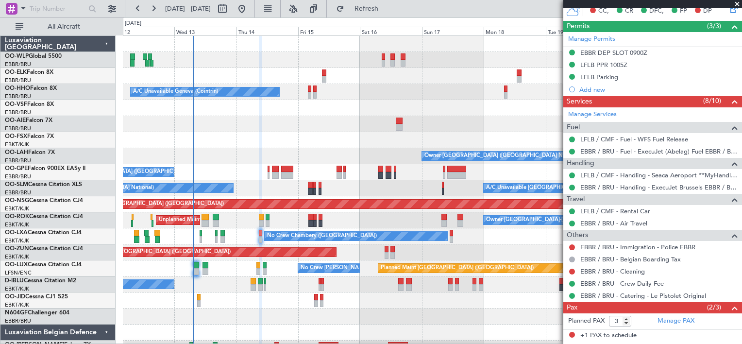
scroll to position [103, 0]
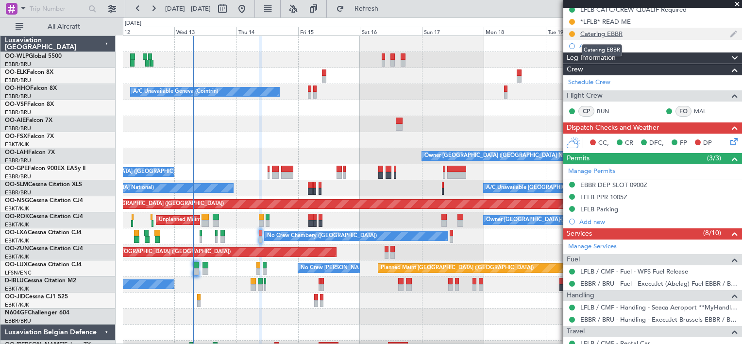
click at [596, 34] on div "Catering EBBR" at bounding box center [601, 34] width 42 height 8
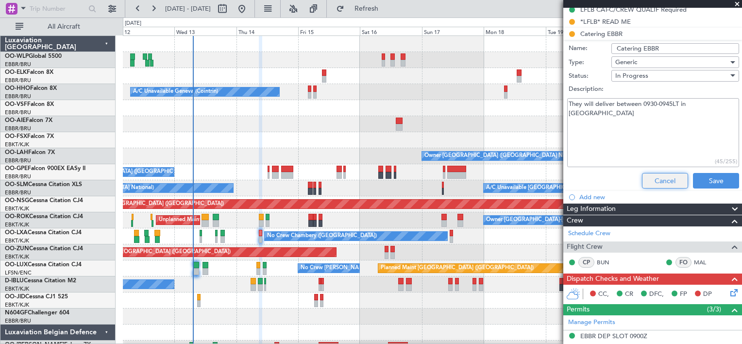
click at [656, 181] on button "Cancel" at bounding box center [665, 181] width 46 height 16
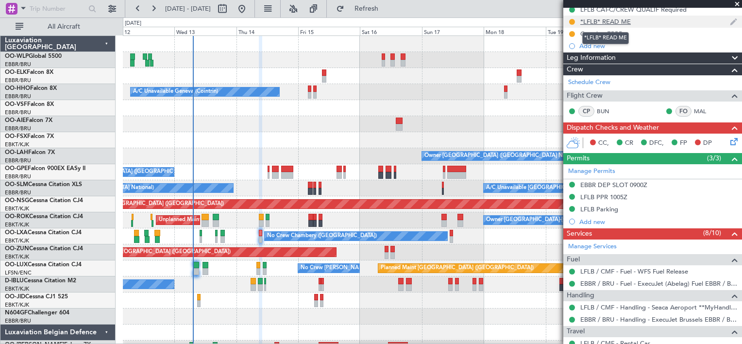
click at [591, 21] on div "*LFLB* READ ME" at bounding box center [605, 21] width 50 height 8
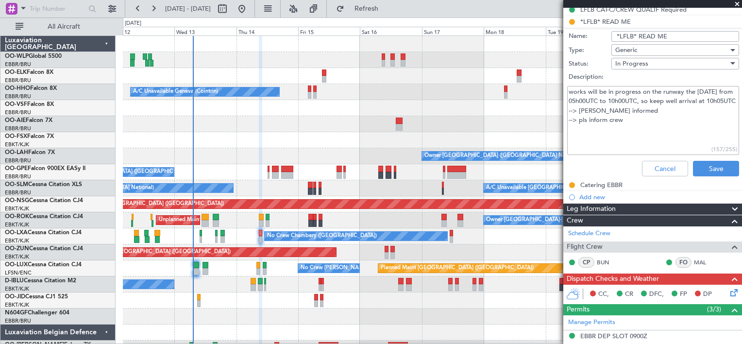
scroll to position [75, 0]
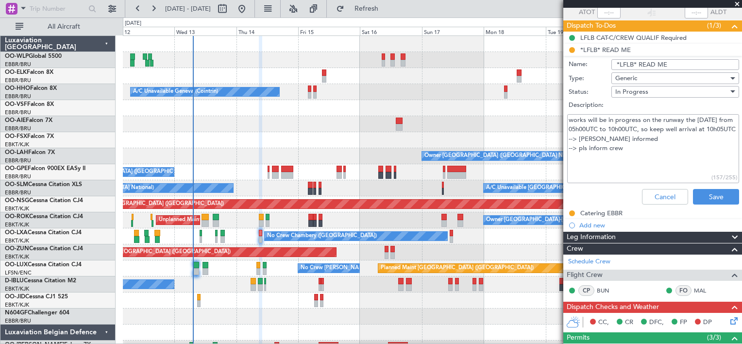
drag, startPoint x: 605, startPoint y: 136, endPoint x: 554, endPoint y: 108, distance: 58.7
click at [554, 108] on fb-app "[DATE] - [DATE] Refresh Quick Links All Aircraft Planned Maint [GEOGRAPHIC_DATA…" at bounding box center [371, 175] width 742 height 336
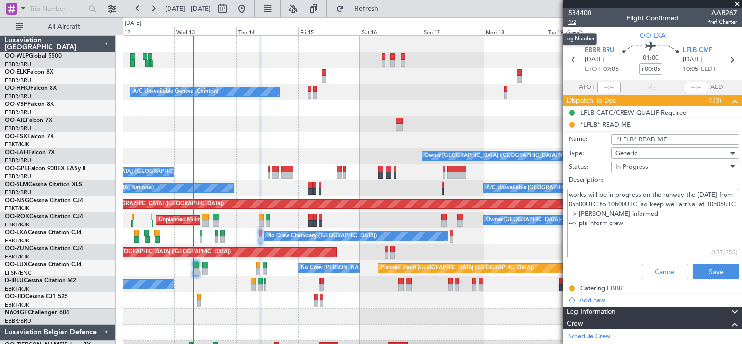
click at [576, 22] on span "1/2" at bounding box center [579, 22] width 23 height 8
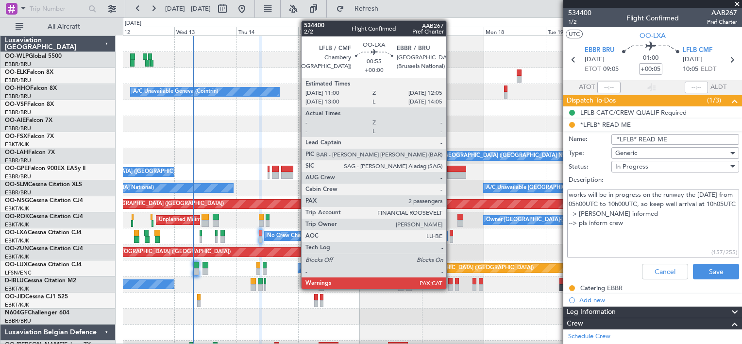
click at [451, 236] on div at bounding box center [451, 239] width 3 height 7
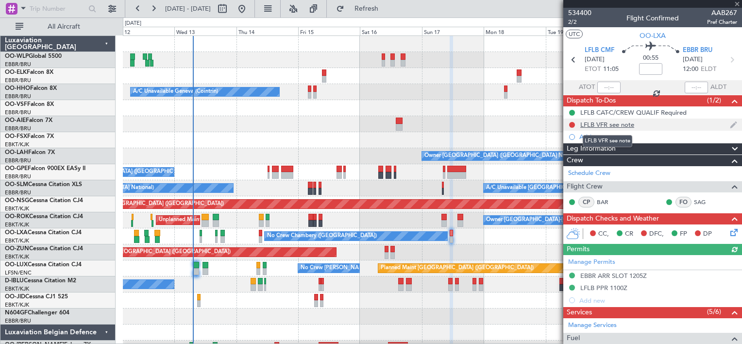
click at [628, 127] on div "LFLB VFR see note" at bounding box center [607, 124] width 54 height 8
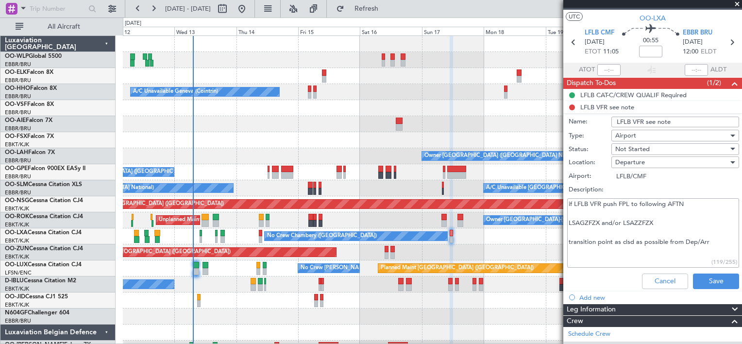
scroll to position [17, 0]
click at [666, 278] on button "Cancel" at bounding box center [665, 281] width 46 height 16
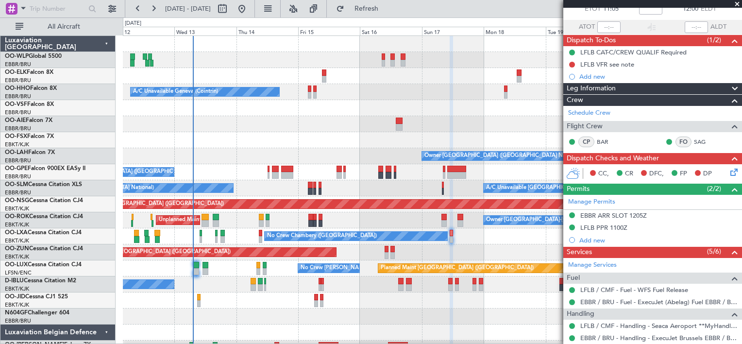
scroll to position [132, 0]
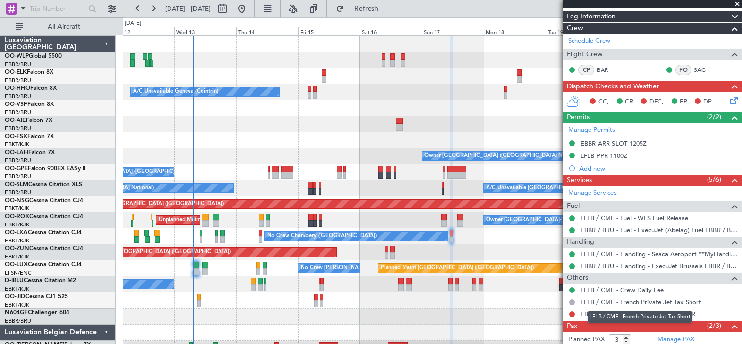
click at [698, 301] on link "LFLB / CMF - French Private Jet Tax Short" at bounding box center [640, 302] width 121 height 8
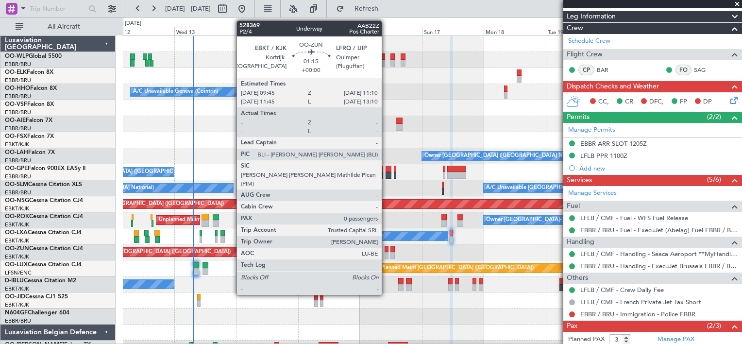
click at [386, 255] on div at bounding box center [387, 255] width 4 height 7
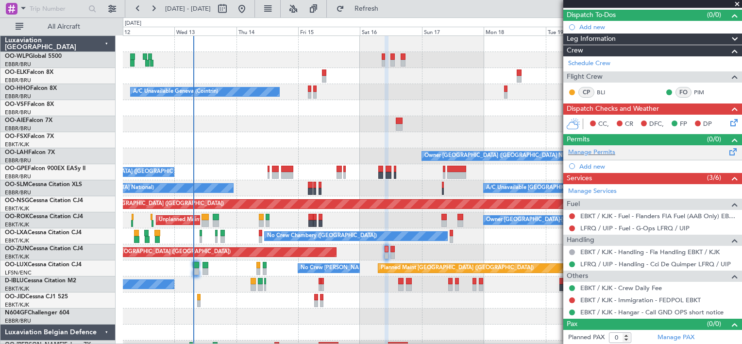
scroll to position [0, 0]
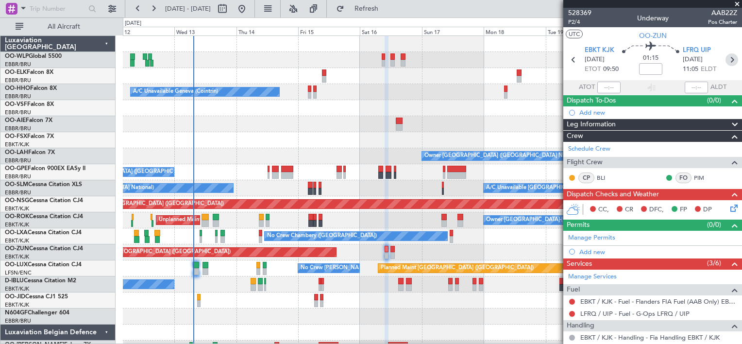
click at [727, 58] on icon at bounding box center [731, 59] width 13 height 13
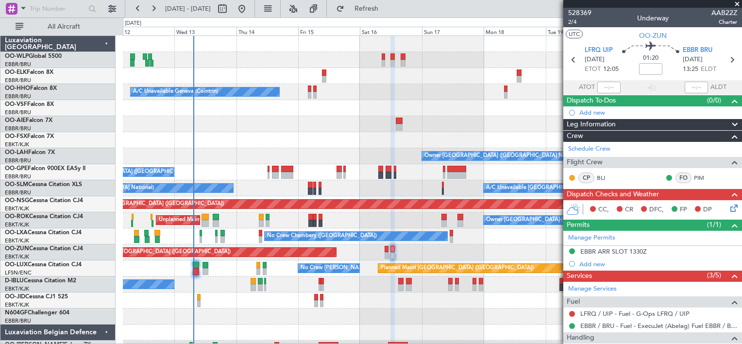
click at [737, 2] on span at bounding box center [737, 4] width 10 height 9
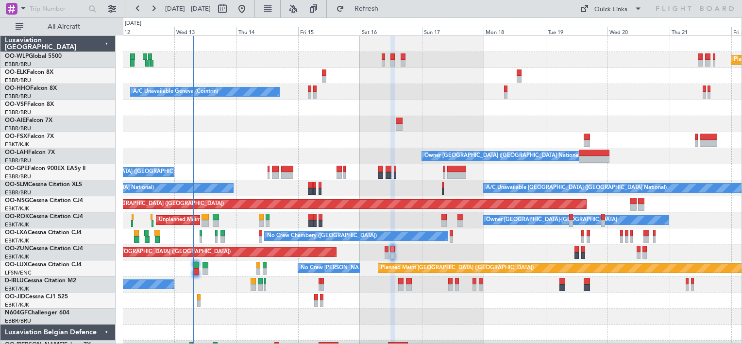
type input "0"
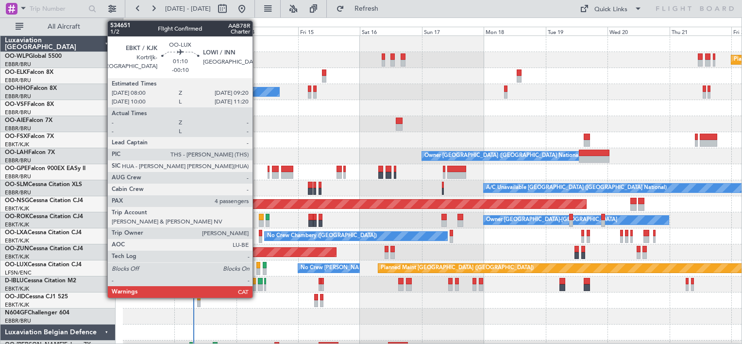
click at [257, 272] on div at bounding box center [258, 271] width 4 height 7
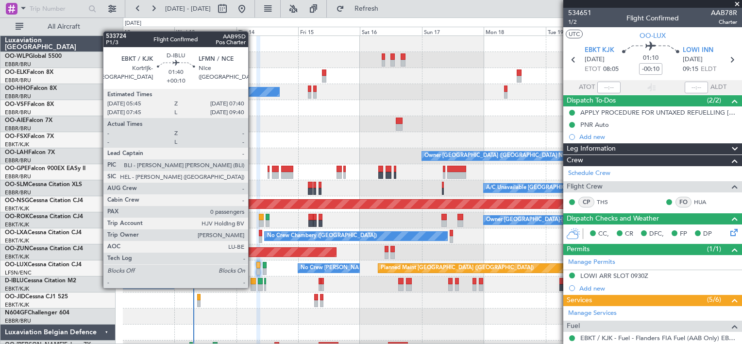
click at [252, 287] on div at bounding box center [253, 287] width 5 height 7
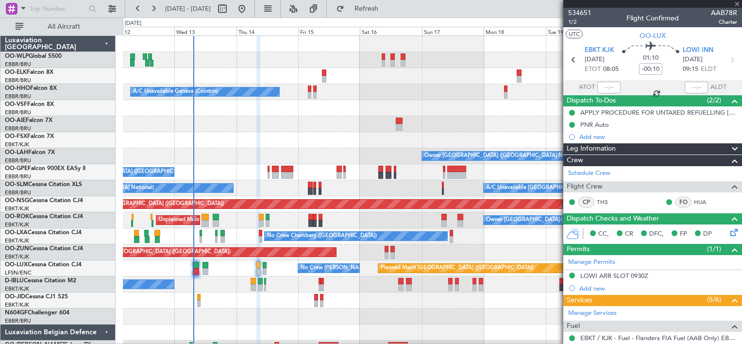
type input "+00:10"
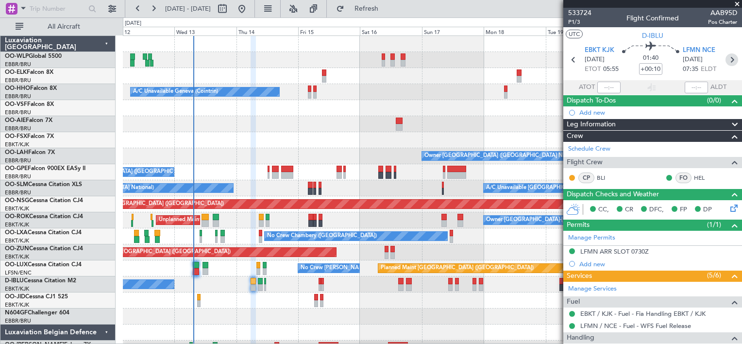
click at [725, 58] on icon at bounding box center [731, 59] width 13 height 13
type input "2"
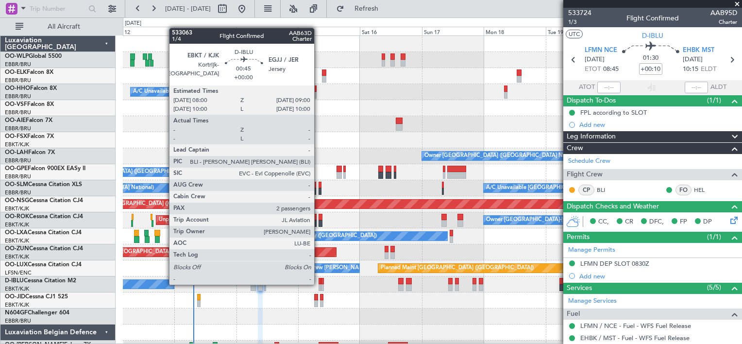
click at [318, 284] on div at bounding box center [319, 287] width 3 height 7
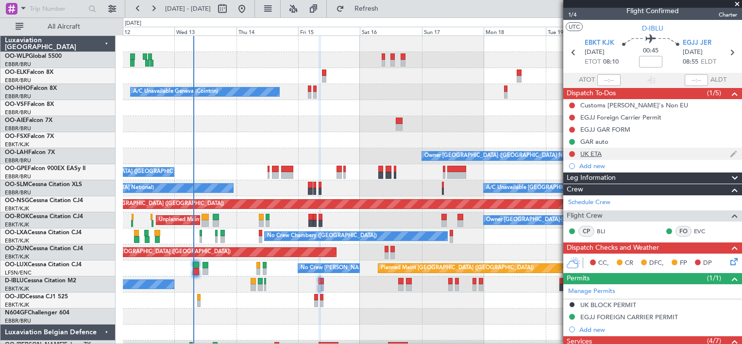
scroll to position [3, 0]
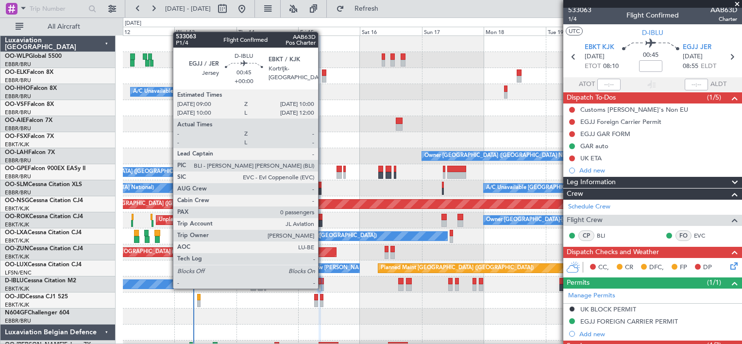
click at [322, 287] on div at bounding box center [322, 287] width 3 height 7
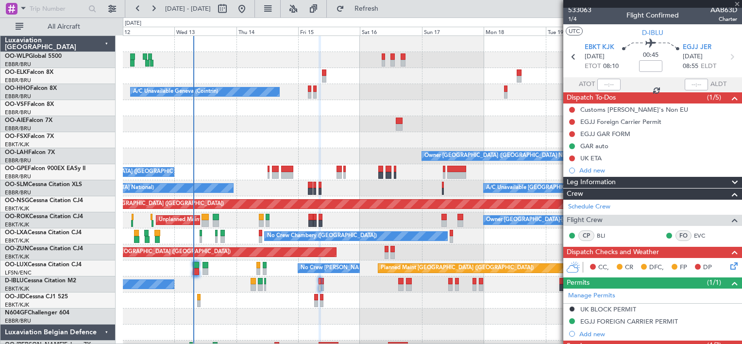
scroll to position [0, 0]
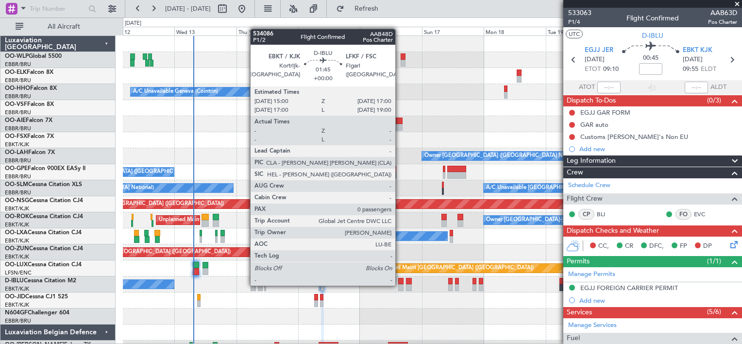
click at [400, 285] on div at bounding box center [400, 287] width 5 height 7
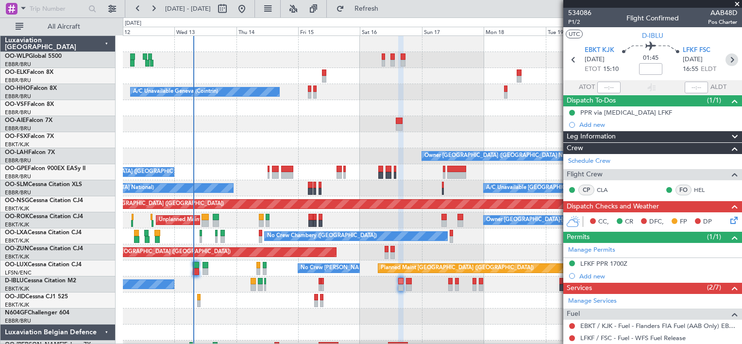
click at [728, 60] on icon at bounding box center [731, 59] width 13 height 13
type input "3"
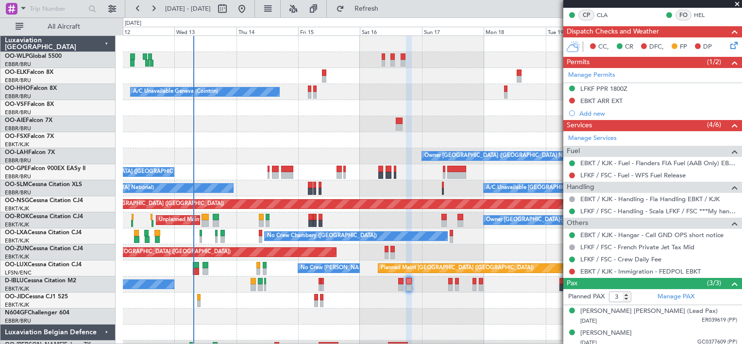
scroll to position [188, 0]
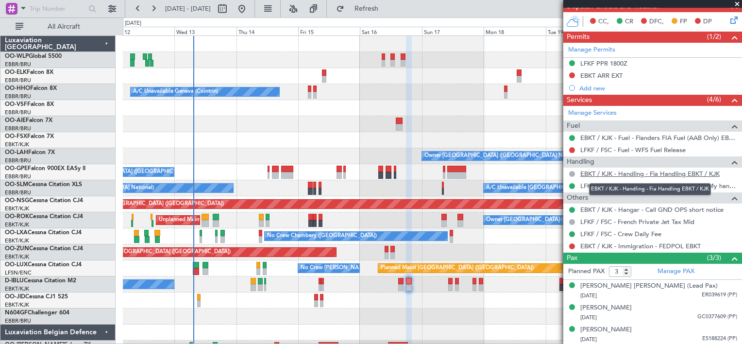
click at [645, 172] on link "EBKT / KJK - Handling - Fia Handling EBKT / KJK" at bounding box center [649, 173] width 139 height 8
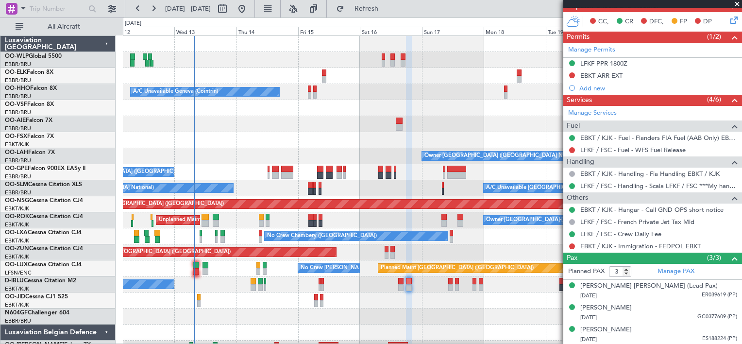
scroll to position [137, 0]
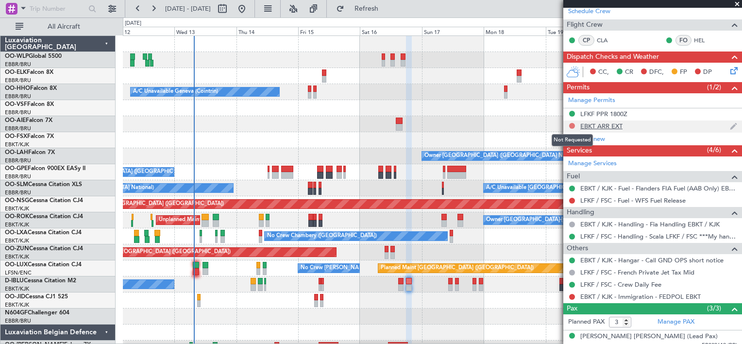
click at [572, 124] on button at bounding box center [572, 126] width 6 height 6
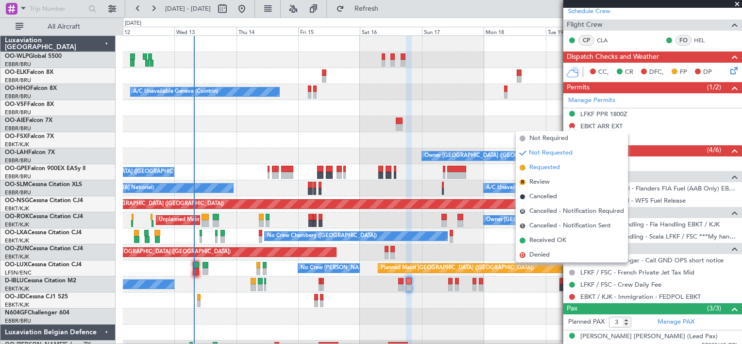
click at [548, 168] on span "Requested" at bounding box center [544, 168] width 31 height 10
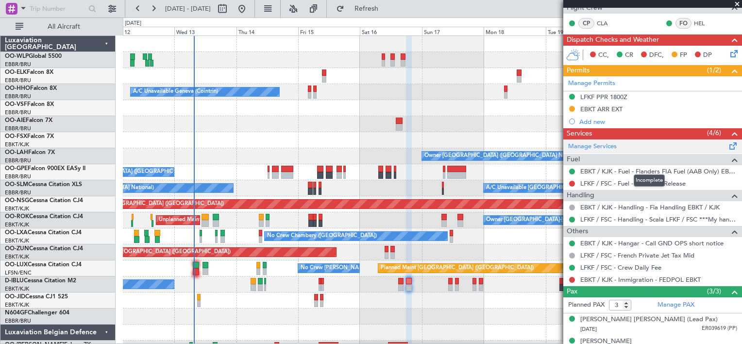
scroll to position [157, 0]
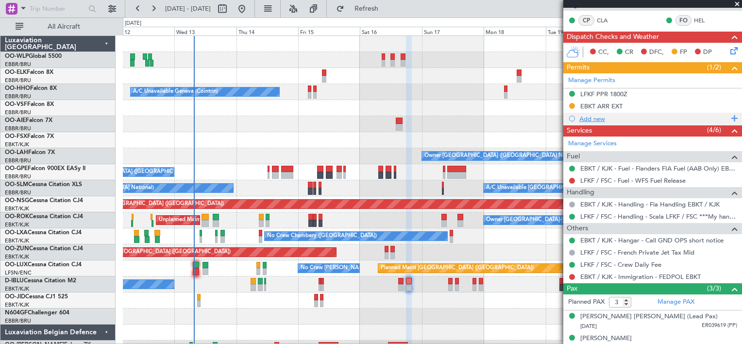
click at [583, 116] on div "Add new" at bounding box center [653, 119] width 149 height 8
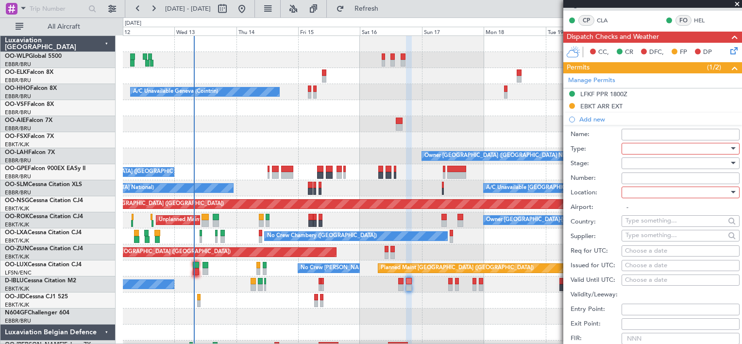
click at [657, 132] on input "Name:" at bounding box center [680, 135] width 118 height 12
type input "E"
click at [683, 104] on div "EBKT ARR EXT" at bounding box center [652, 107] width 179 height 12
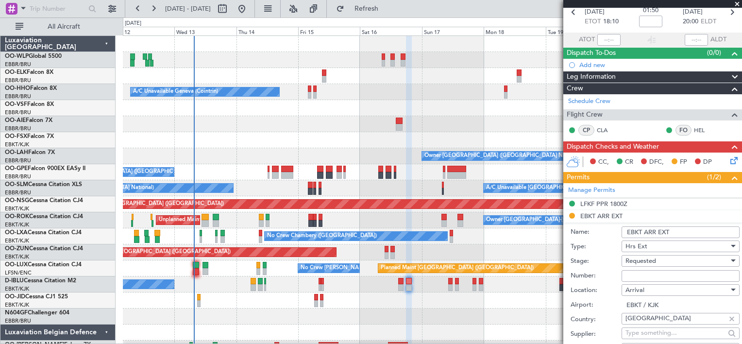
scroll to position [0, 0]
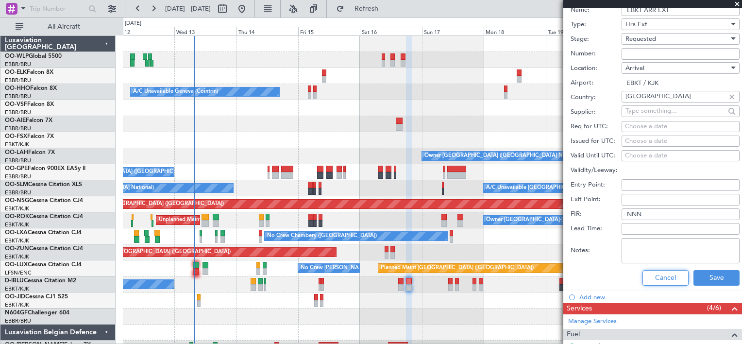
click at [653, 276] on button "Cancel" at bounding box center [665, 278] width 46 height 16
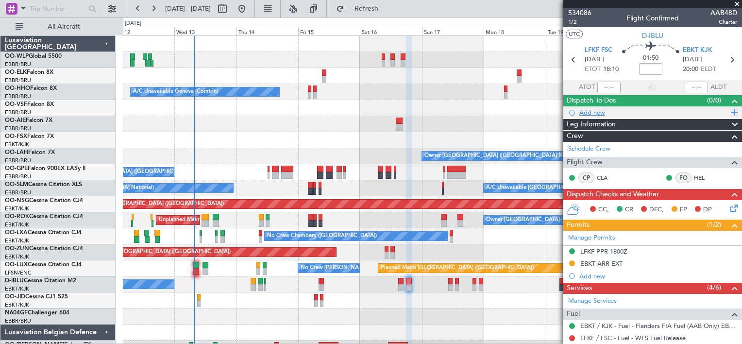
click at [596, 112] on div "Add new" at bounding box center [653, 112] width 149 height 8
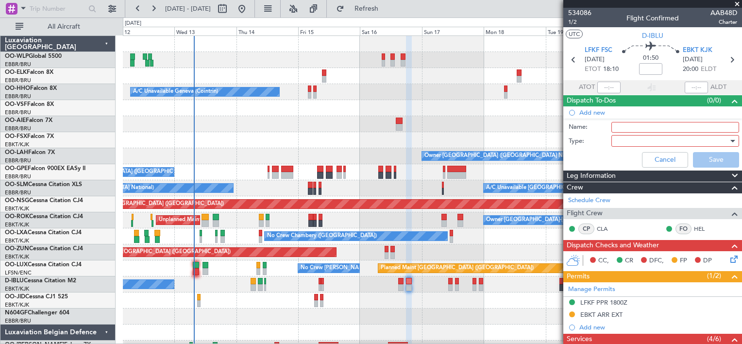
click at [616, 125] on input "Name:" at bounding box center [675, 127] width 128 height 11
type input "Cancel ebkt extention if flight advanced"
click at [647, 137] on div at bounding box center [671, 141] width 113 height 15
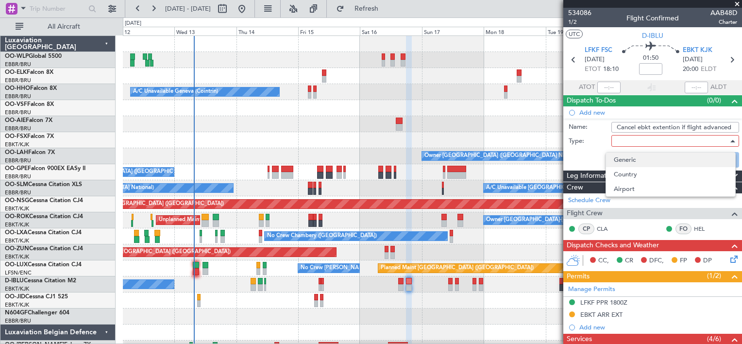
click at [645, 159] on span "Generic" at bounding box center [671, 159] width 114 height 15
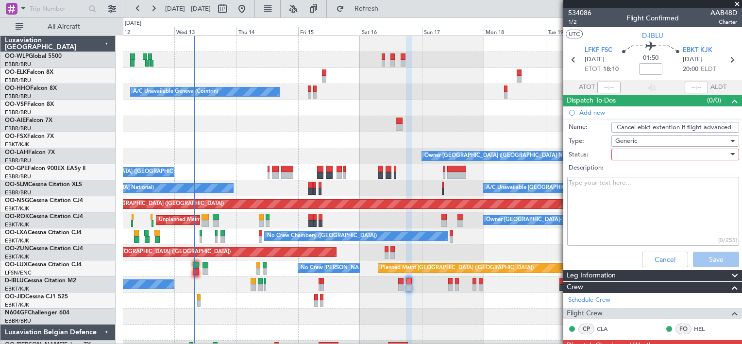
click at [667, 155] on div at bounding box center [671, 154] width 113 height 15
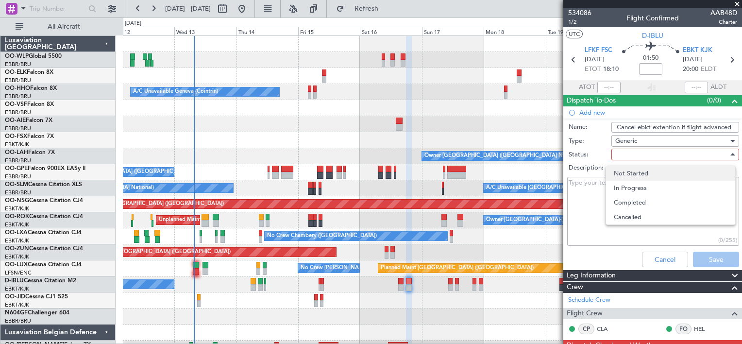
click at [665, 174] on span "Not Started" at bounding box center [671, 173] width 114 height 15
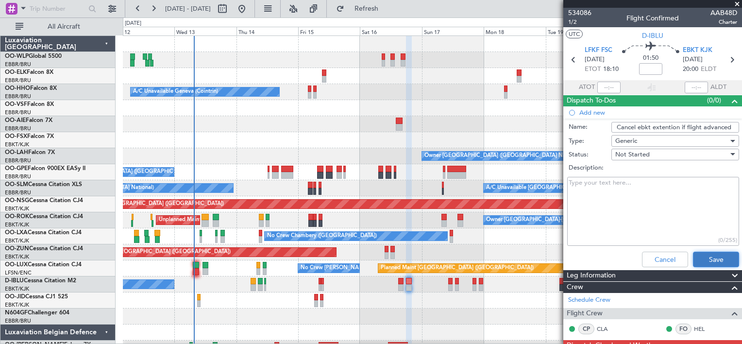
click at [711, 255] on button "Save" at bounding box center [716, 259] width 46 height 16
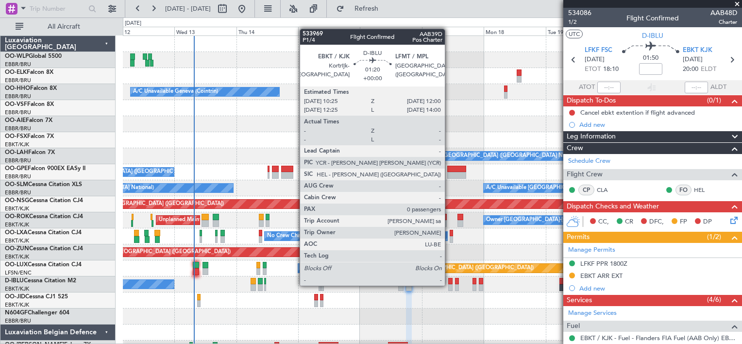
click at [449, 285] on div at bounding box center [450, 287] width 4 height 7
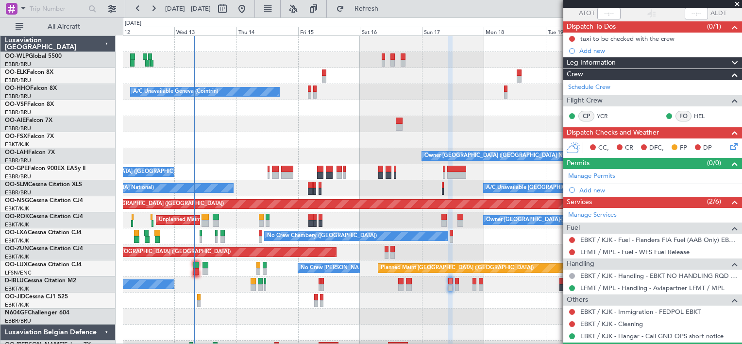
scroll to position [98, 0]
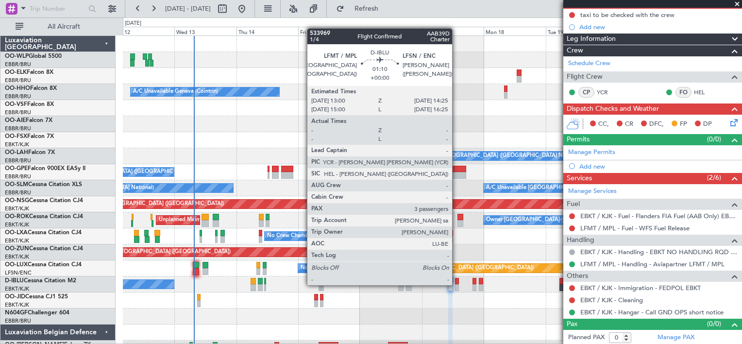
click at [456, 284] on div at bounding box center [457, 287] width 4 height 7
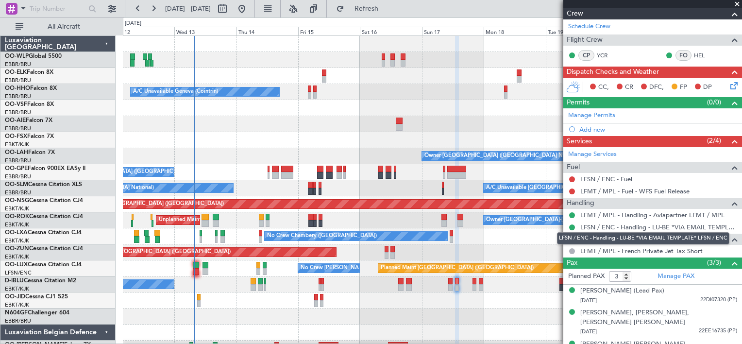
scroll to position [121, 0]
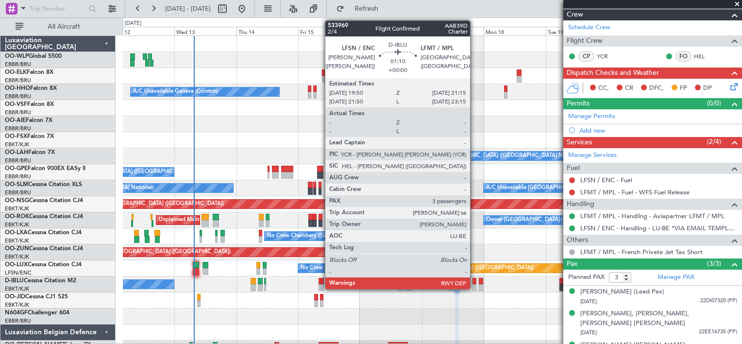
click at [474, 285] on div at bounding box center [474, 287] width 4 height 7
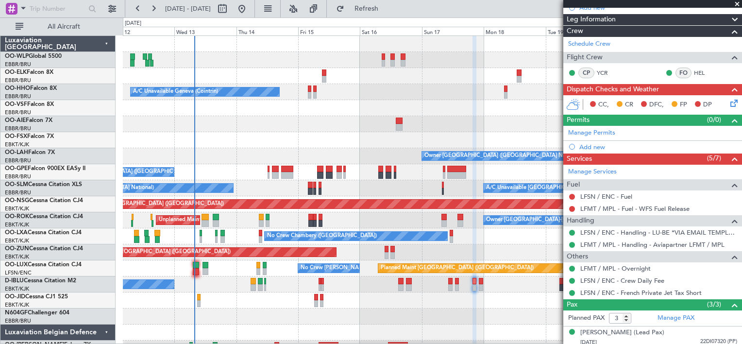
scroll to position [106, 0]
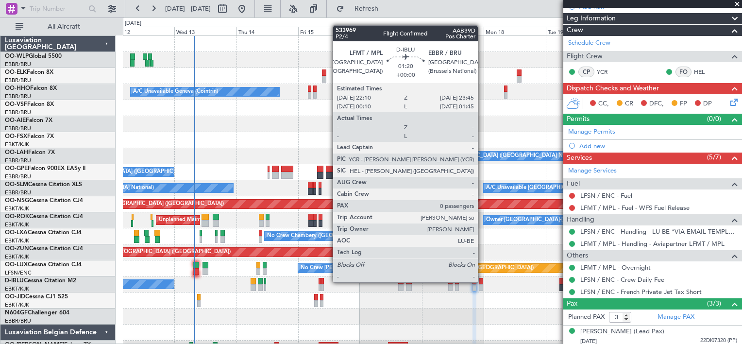
click at [482, 282] on div at bounding box center [481, 281] width 4 height 7
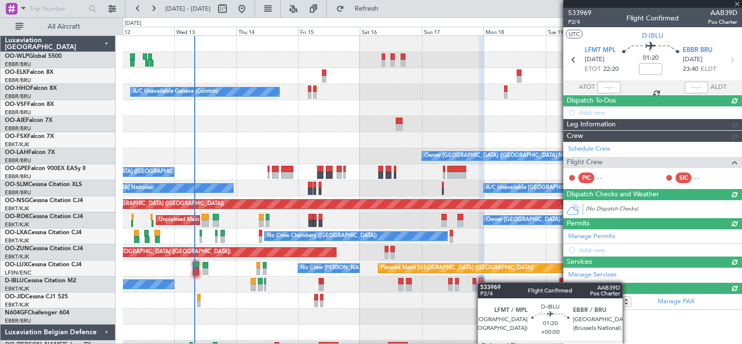
scroll to position [0, 0]
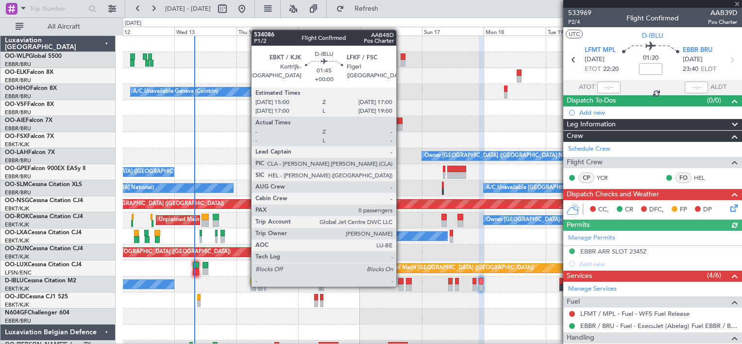
click at [401, 285] on div at bounding box center [400, 287] width 5 height 7
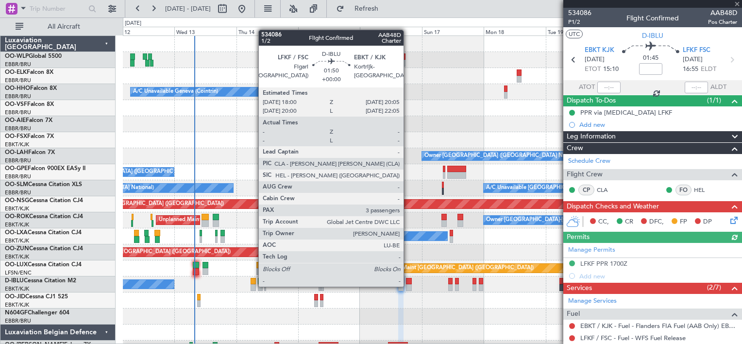
click at [408, 285] on div at bounding box center [409, 287] width 6 height 7
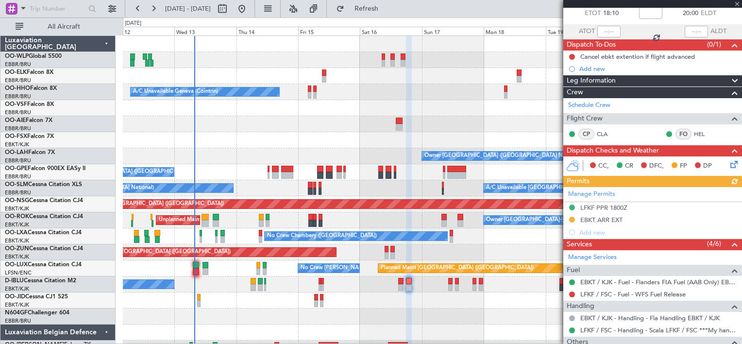
scroll to position [56, 0]
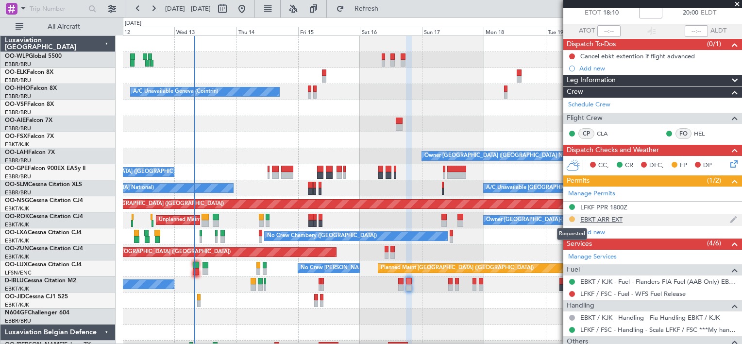
click at [571, 219] on button at bounding box center [572, 219] width 6 height 6
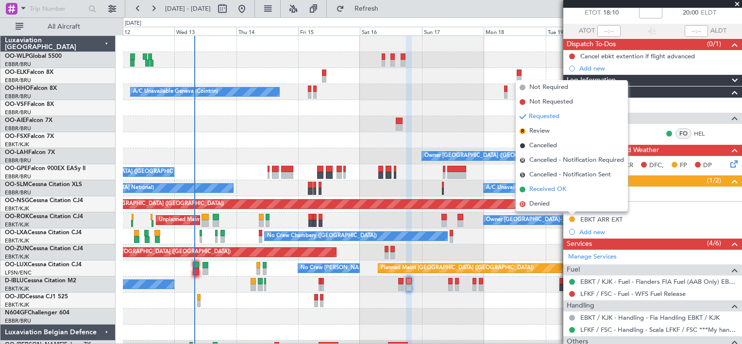
click at [565, 189] on span "Received OK" at bounding box center [547, 189] width 37 height 10
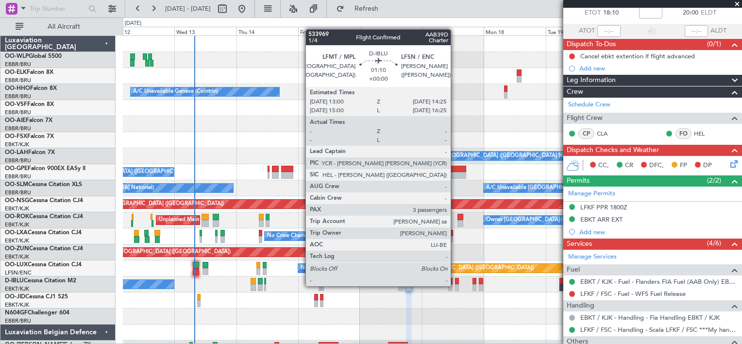
click at [455, 285] on div at bounding box center [457, 287] width 4 height 7
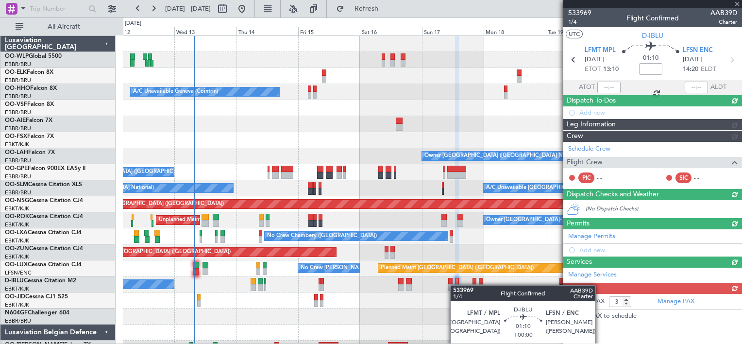
scroll to position [0, 0]
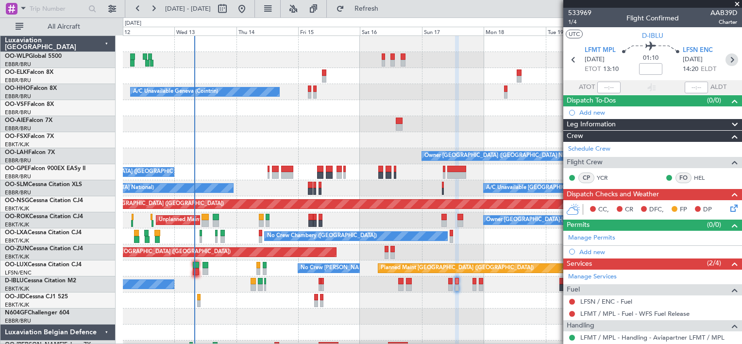
click at [725, 60] on icon at bounding box center [731, 59] width 13 height 13
click at [728, 61] on icon at bounding box center [731, 59] width 13 height 13
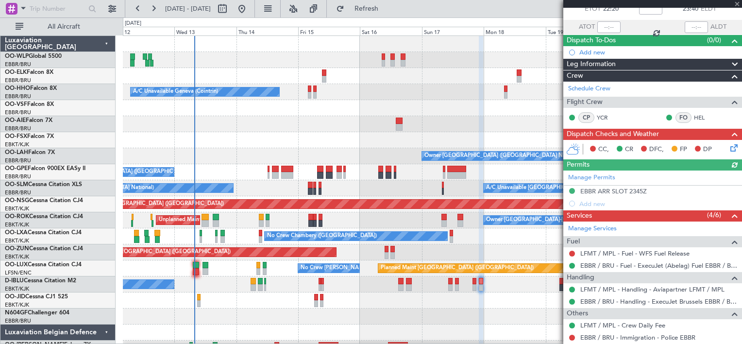
scroll to position [76, 0]
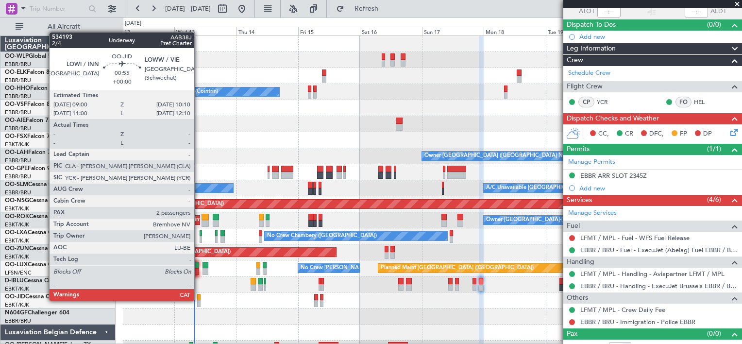
click at [199, 300] on div at bounding box center [198, 303] width 3 height 7
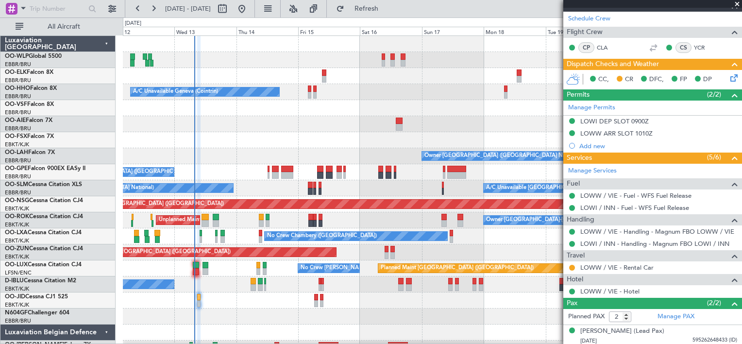
scroll to position [188, 0]
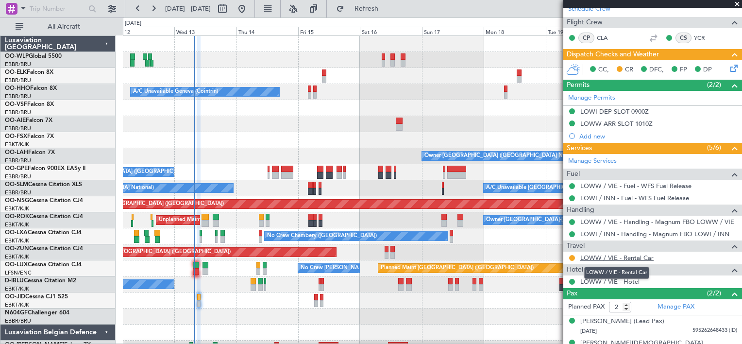
click at [640, 257] on link "LOWW / VIE - Rental Car" at bounding box center [616, 257] width 73 height 8
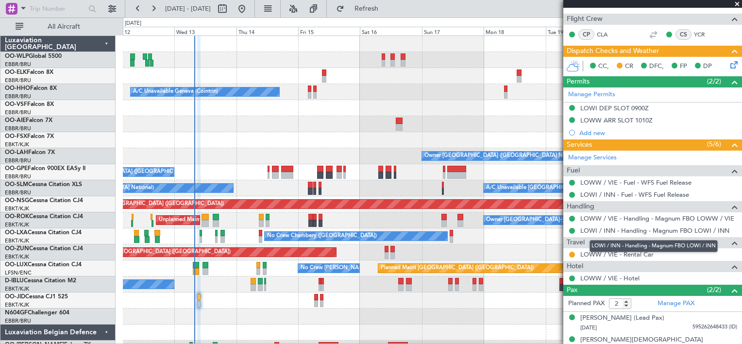
scroll to position [202, 0]
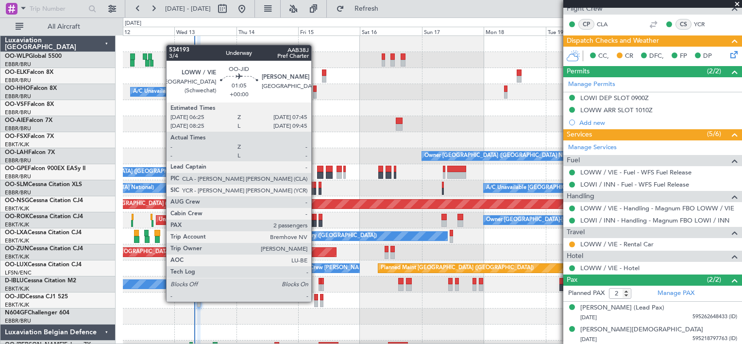
click at [316, 301] on div at bounding box center [316, 303] width 4 height 7
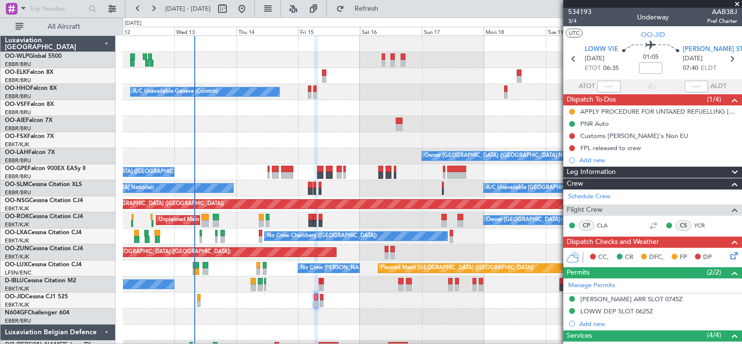
scroll to position [2, 0]
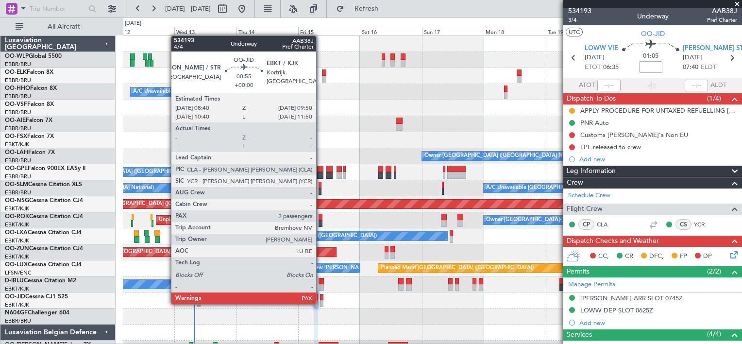
click at [320, 303] on div at bounding box center [321, 303] width 3 height 7
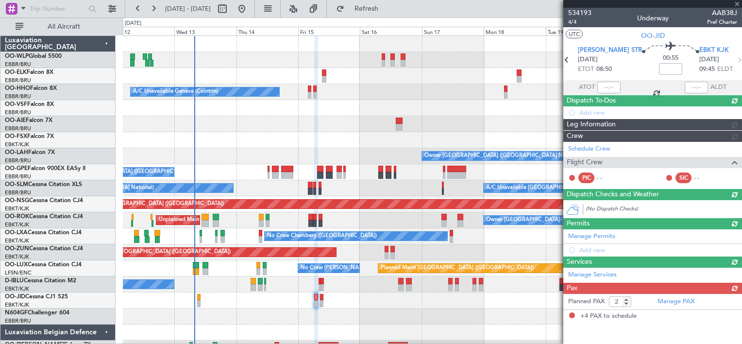
type input "4"
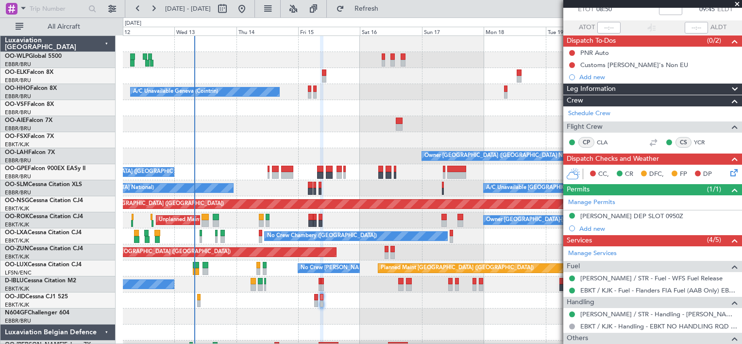
scroll to position [0, 0]
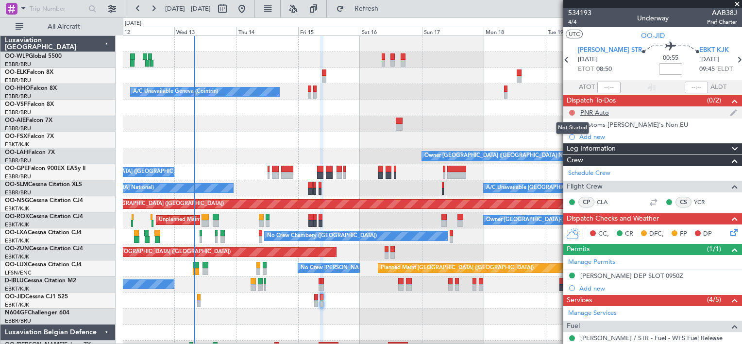
click at [573, 113] on button at bounding box center [572, 113] width 6 height 6
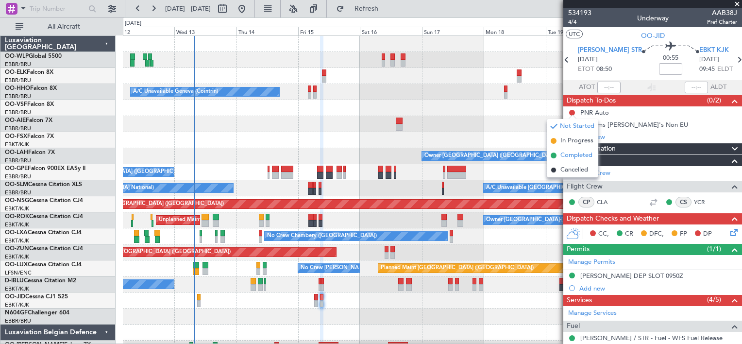
click at [574, 157] on span "Completed" at bounding box center [576, 156] width 32 height 10
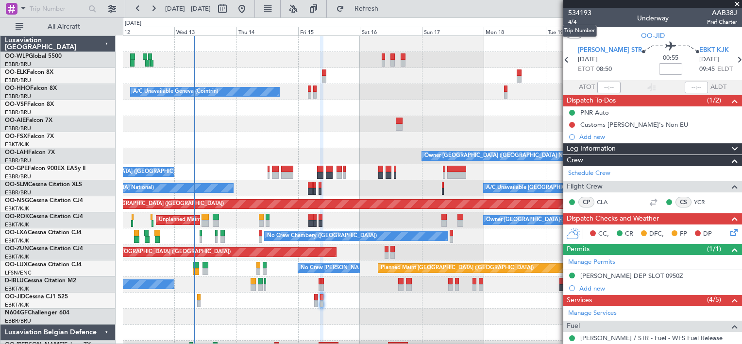
click at [573, 20] on mat-tooltip-component "Trip Number" at bounding box center [579, 31] width 48 height 26
click at [571, 22] on span "4/4" at bounding box center [579, 22] width 23 height 8
click at [385, 9] on span "Refresh" at bounding box center [366, 8] width 41 height 7
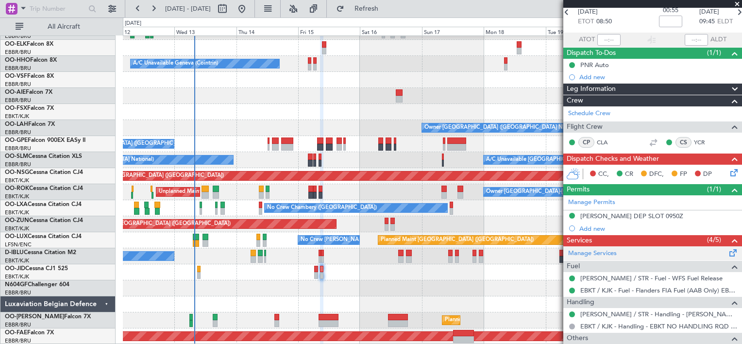
scroll to position [97, 0]
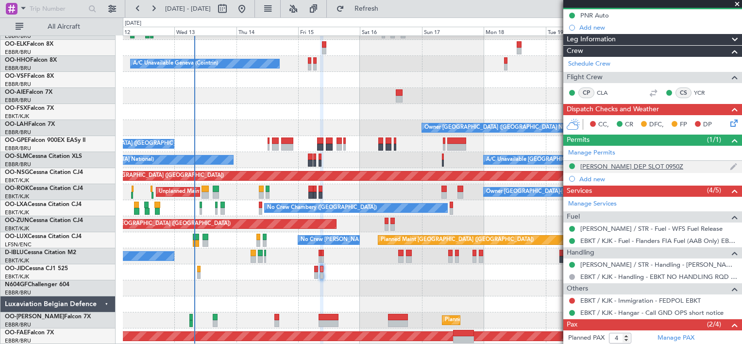
click at [730, 166] on img at bounding box center [733, 166] width 7 height 9
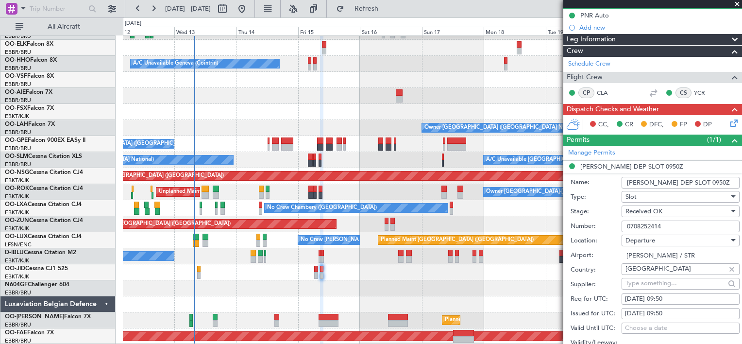
click at [684, 180] on input "EDDS DEP SLOT 0950Z" at bounding box center [680, 183] width 118 height 12
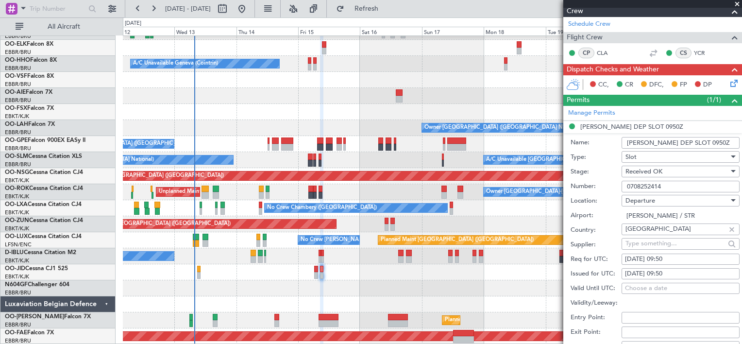
scroll to position [142, 0]
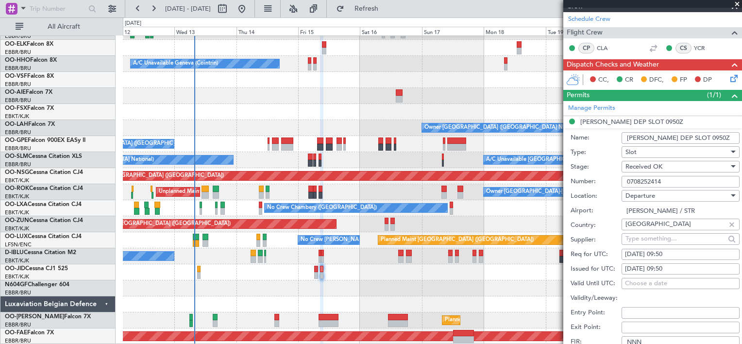
click at [667, 254] on div "15/08/2025 09:50" at bounding box center [680, 255] width 111 height 10
select select "8"
select select "2025"
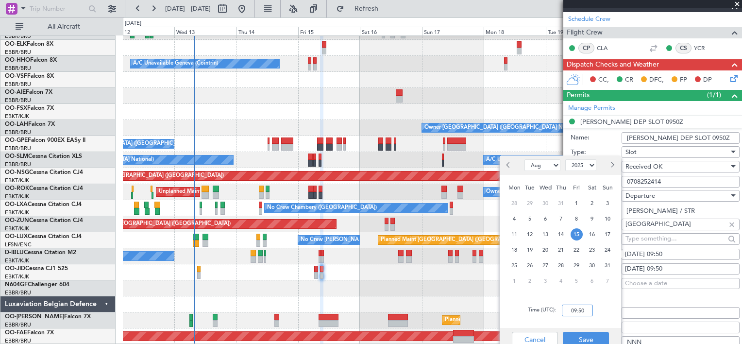
click at [577, 310] on input "09:50" at bounding box center [577, 310] width 31 height 12
type input "08:40"
click at [601, 342] on button "Save" at bounding box center [586, 340] width 46 height 16
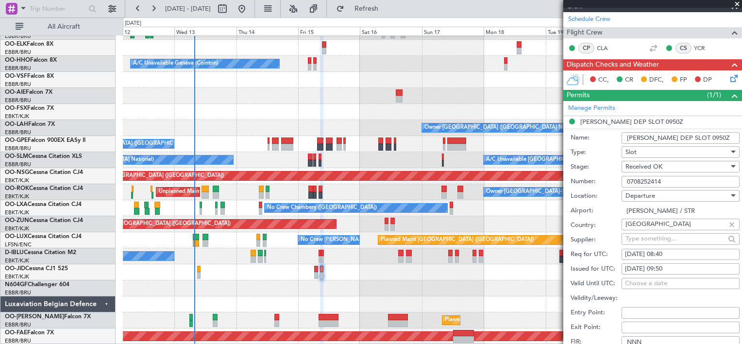
click at [672, 297] on input "Validity/Leeway:" at bounding box center [680, 298] width 118 height 12
click at [669, 266] on div "15/08/2025 09:50" at bounding box center [680, 269] width 111 height 10
select select "8"
select select "2025"
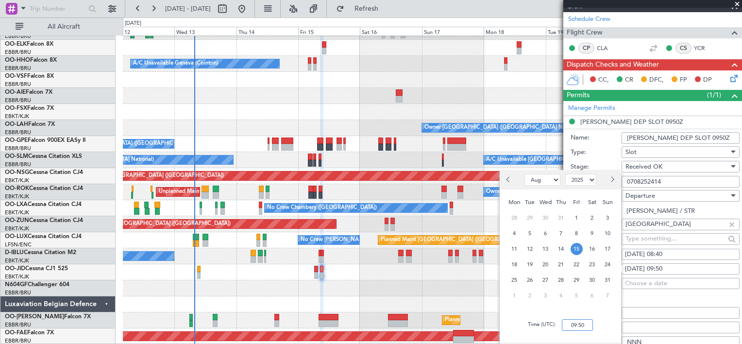
click at [576, 321] on input "09:50" at bounding box center [577, 325] width 31 height 12
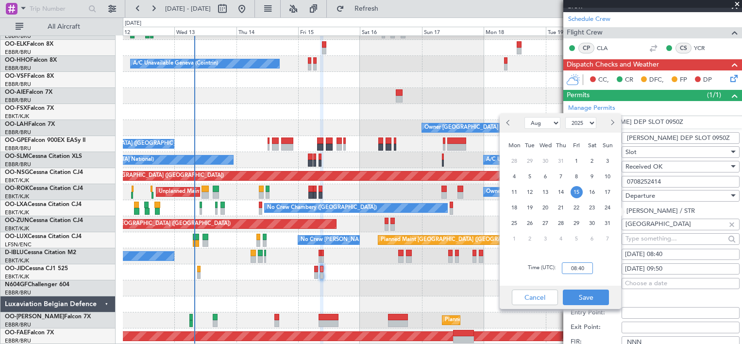
scroll to position [198, 0]
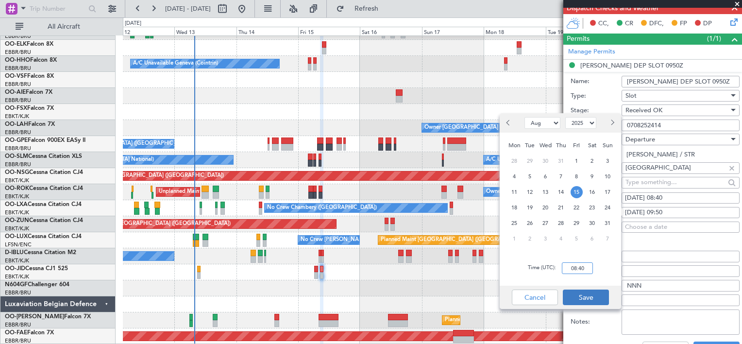
type input "08:40"
click at [581, 296] on button "Save" at bounding box center [586, 297] width 46 height 16
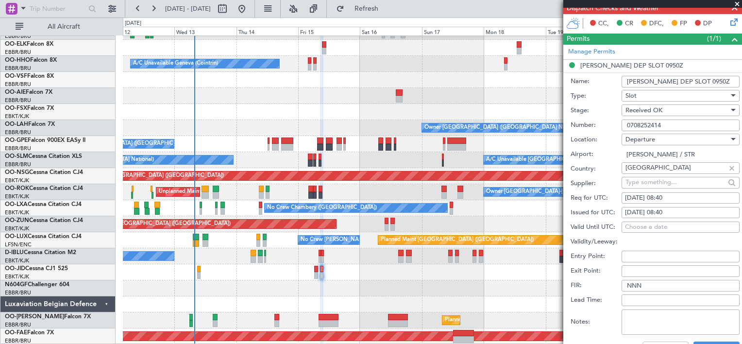
scroll to position [256, 0]
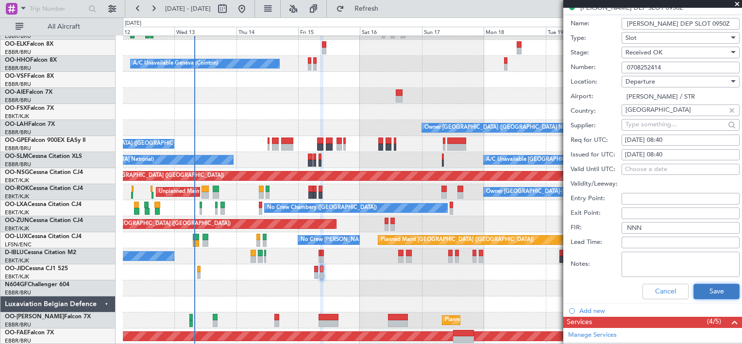
click at [705, 289] on button "Save" at bounding box center [716, 292] width 46 height 16
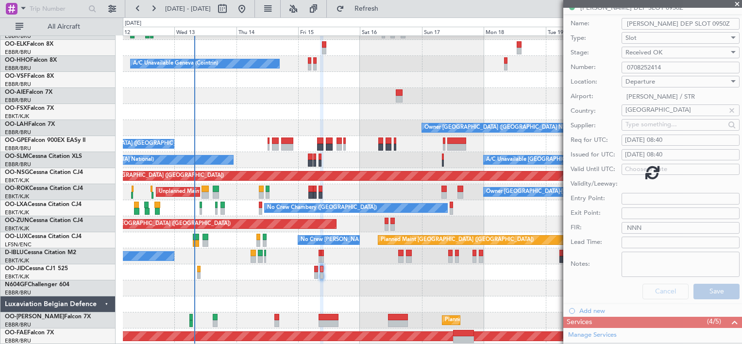
scroll to position [0, 0]
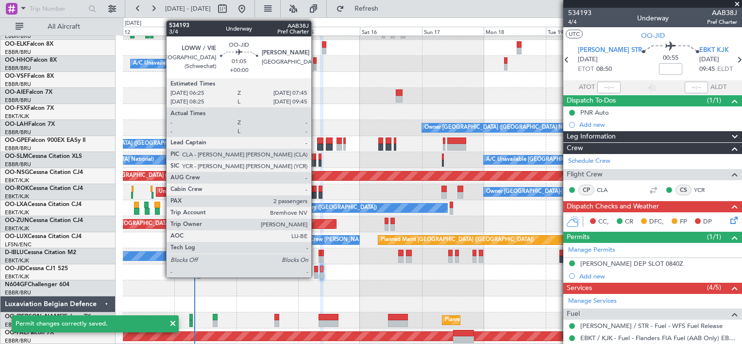
click at [316, 272] on div at bounding box center [316, 275] width 4 height 7
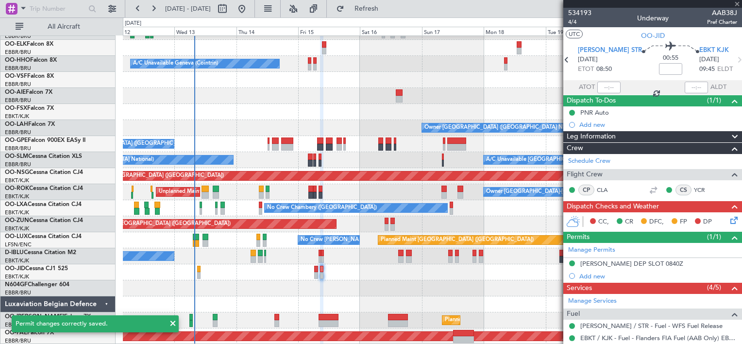
type input "2"
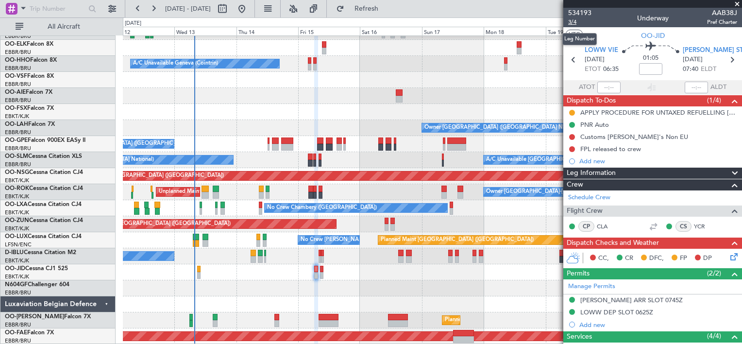
click at [570, 22] on span "3/4" at bounding box center [579, 22] width 23 height 8
